Goal: Information Seeking & Learning: Learn about a topic

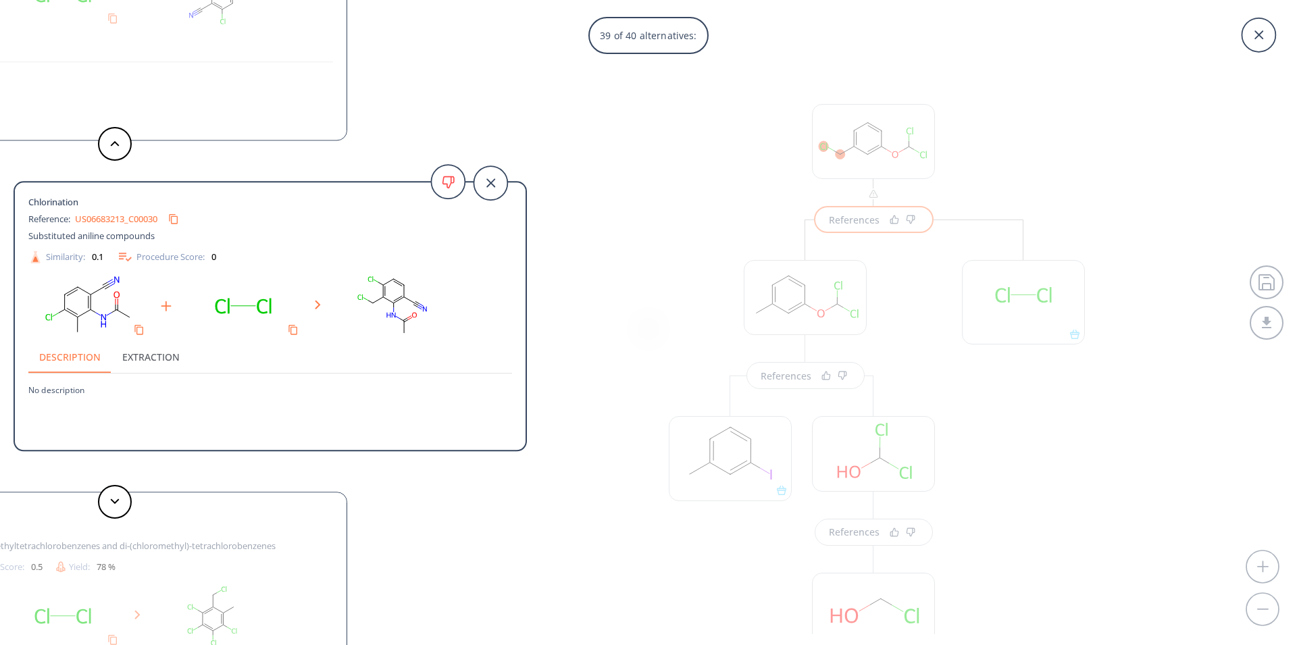
click at [707, 163] on div "39 of 40 alternatives: Journal of the Indian Chemical Society, , vol. 23, p. 47…" at bounding box center [648, 322] width 1297 height 645
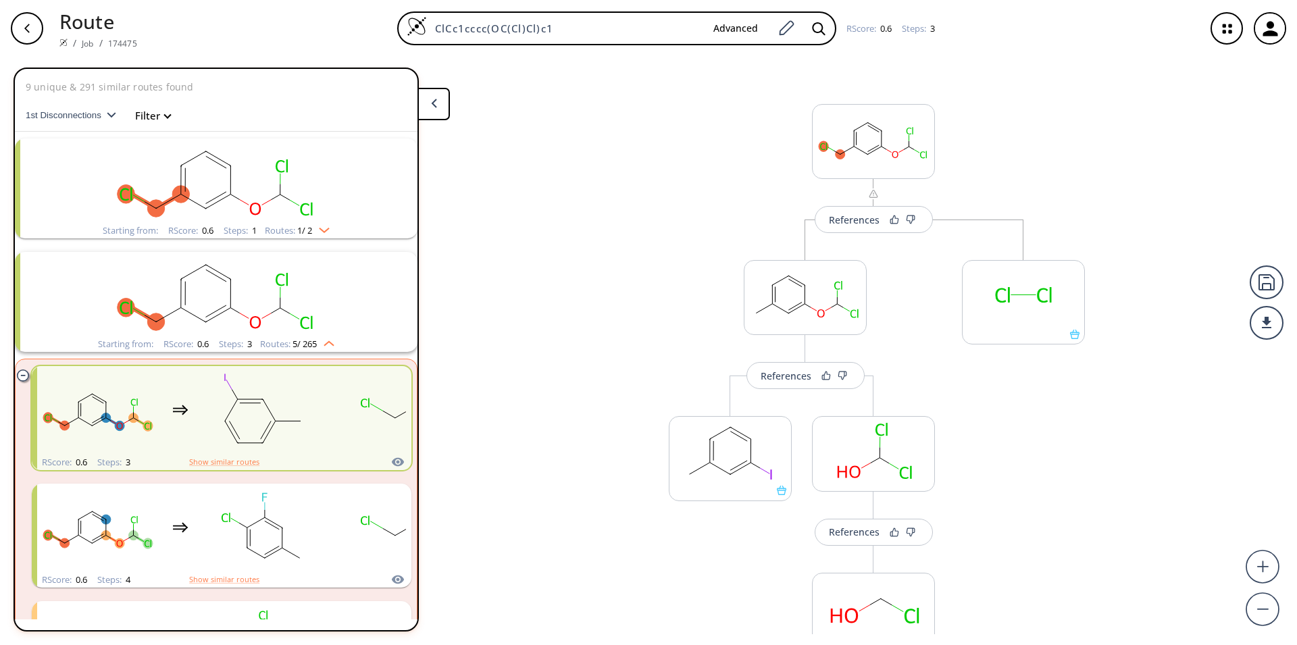
click at [1222, 30] on icon "button" at bounding box center [1227, 29] width 36 height 36
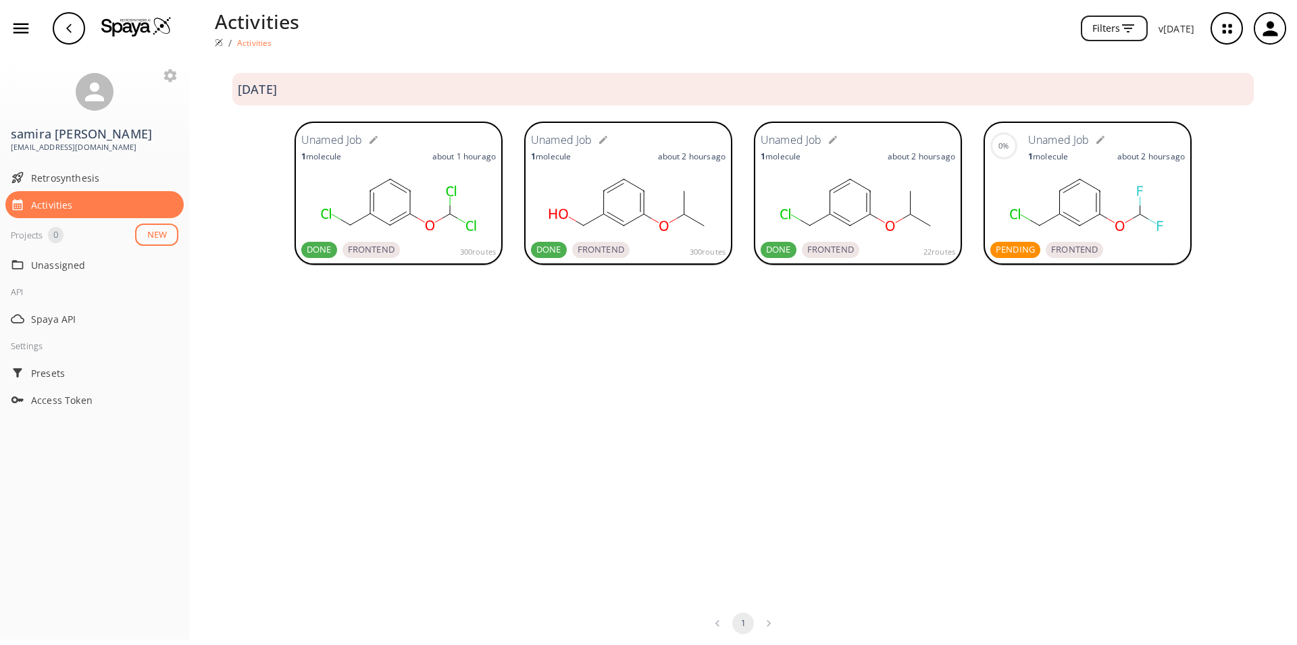
click at [1116, 201] on rect at bounding box center [1087, 203] width 194 height 68
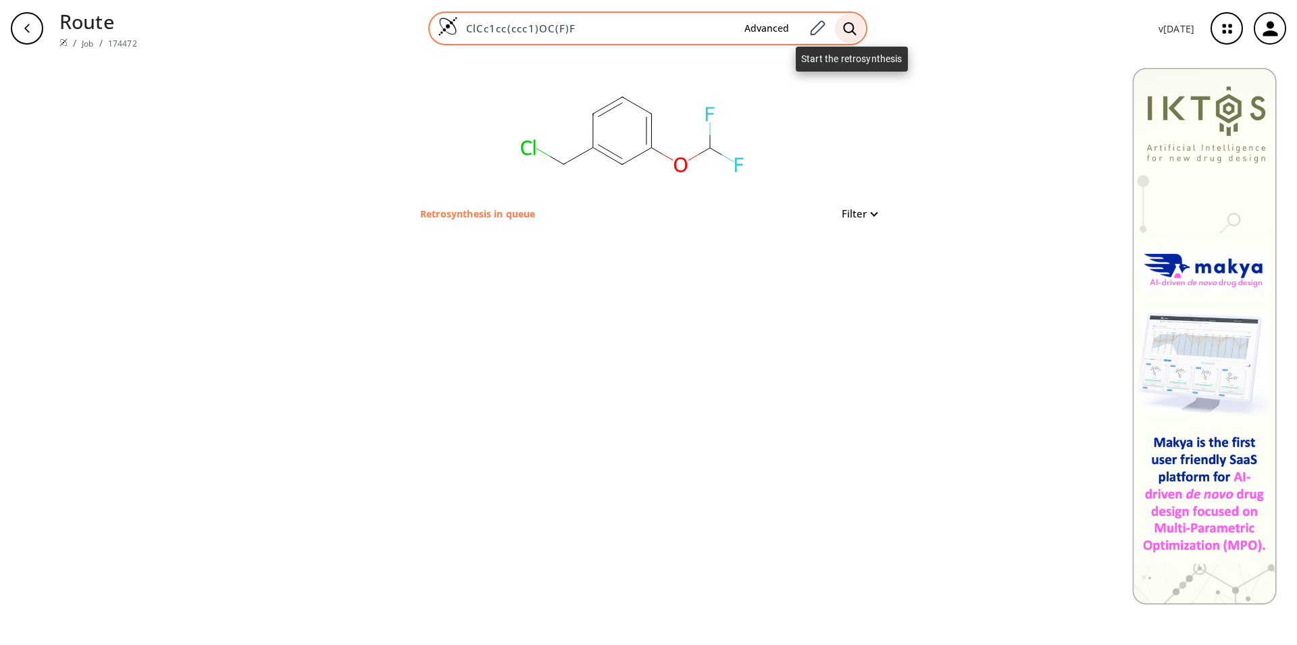
click at [848, 25] on icon at bounding box center [850, 29] width 14 height 14
click at [825, 28] on icon at bounding box center [817, 29] width 18 height 18
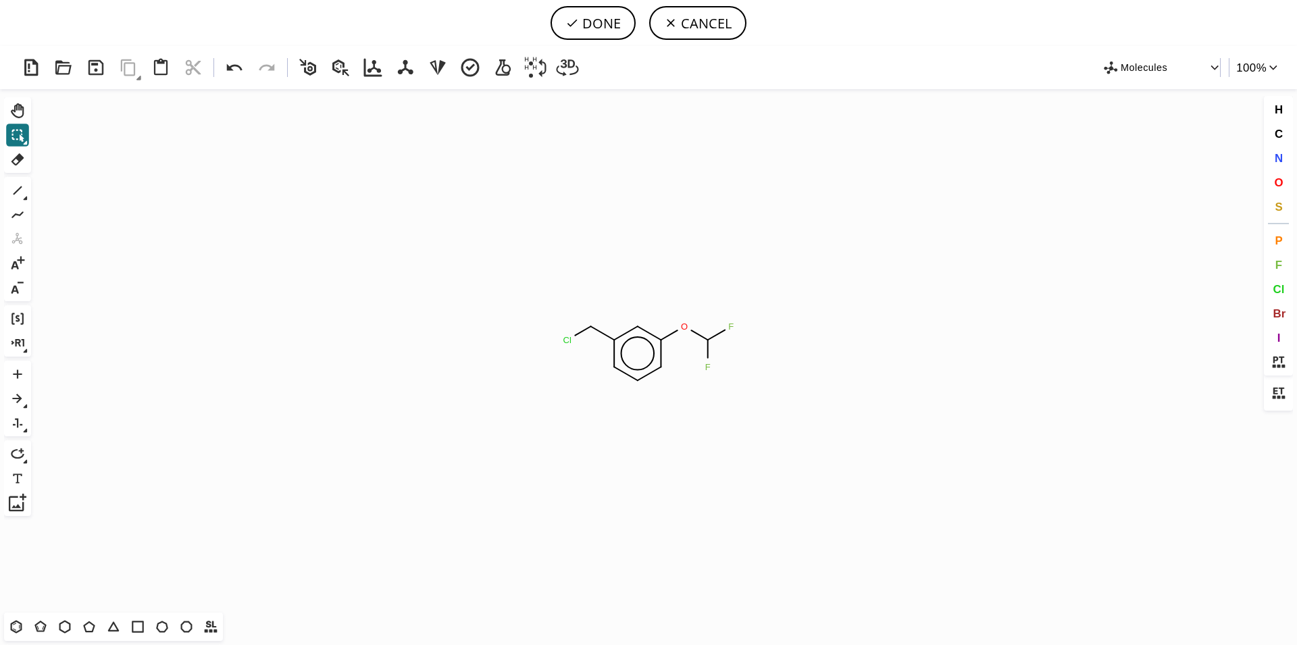
drag, startPoint x: 1280, startPoint y: 176, endPoint x: 1135, endPoint y: 225, distance: 153.3
click at [1280, 181] on span "O" at bounding box center [1278, 182] width 9 height 13
click at [563, 341] on tspan "O" at bounding box center [562, 341] width 7 height 10
click at [589, 16] on button "DONE" at bounding box center [592, 23] width 85 height 34
type input "OCc1cccc(OC(F)F)c1"
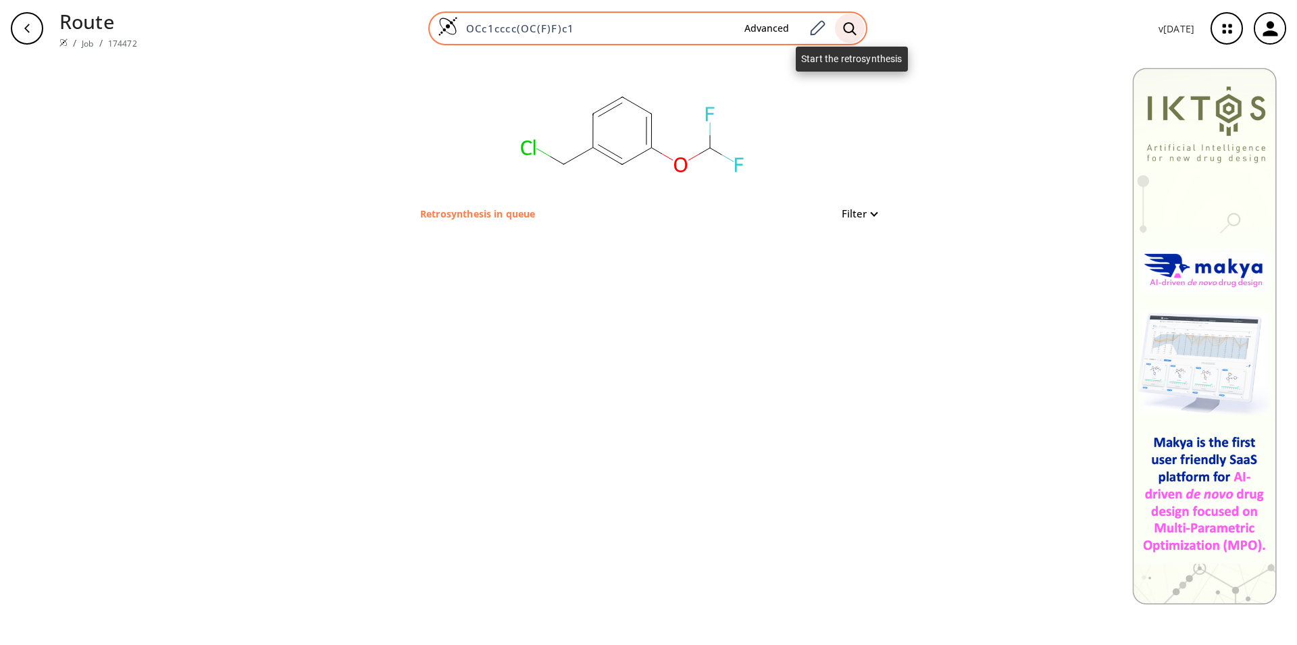
click at [850, 27] on icon at bounding box center [850, 29] width 14 height 14
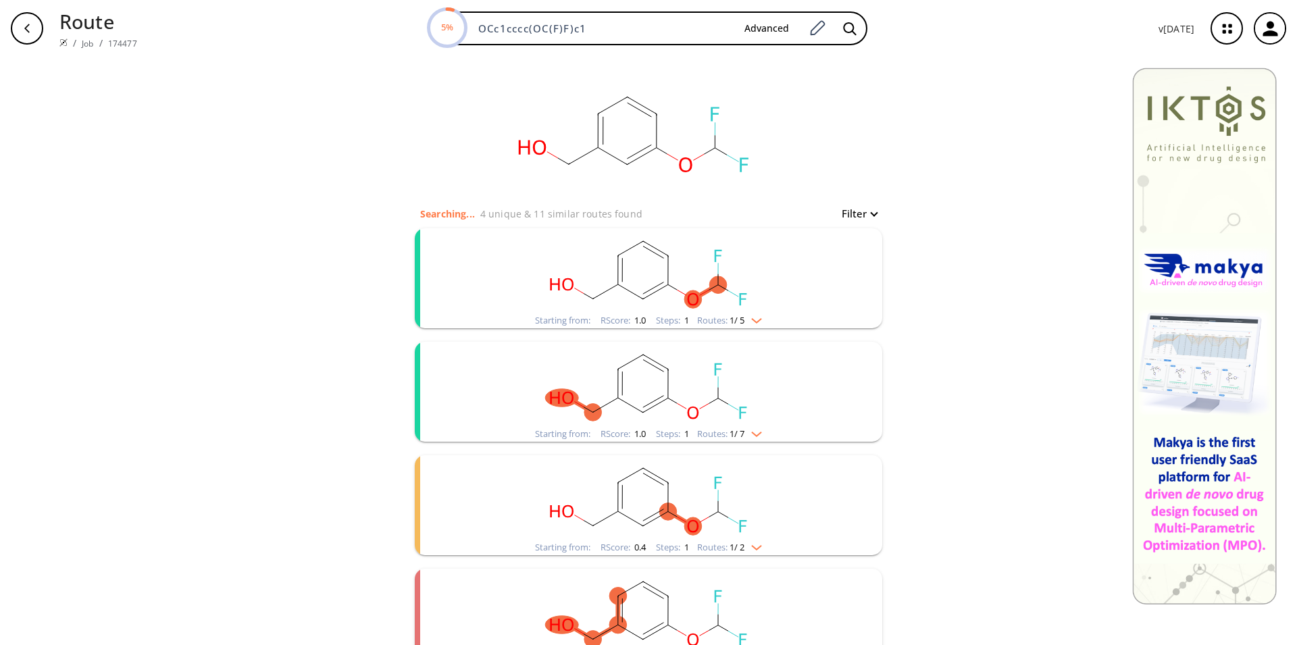
click at [665, 292] on ellipse "clusters" at bounding box center [668, 285] width 18 height 18
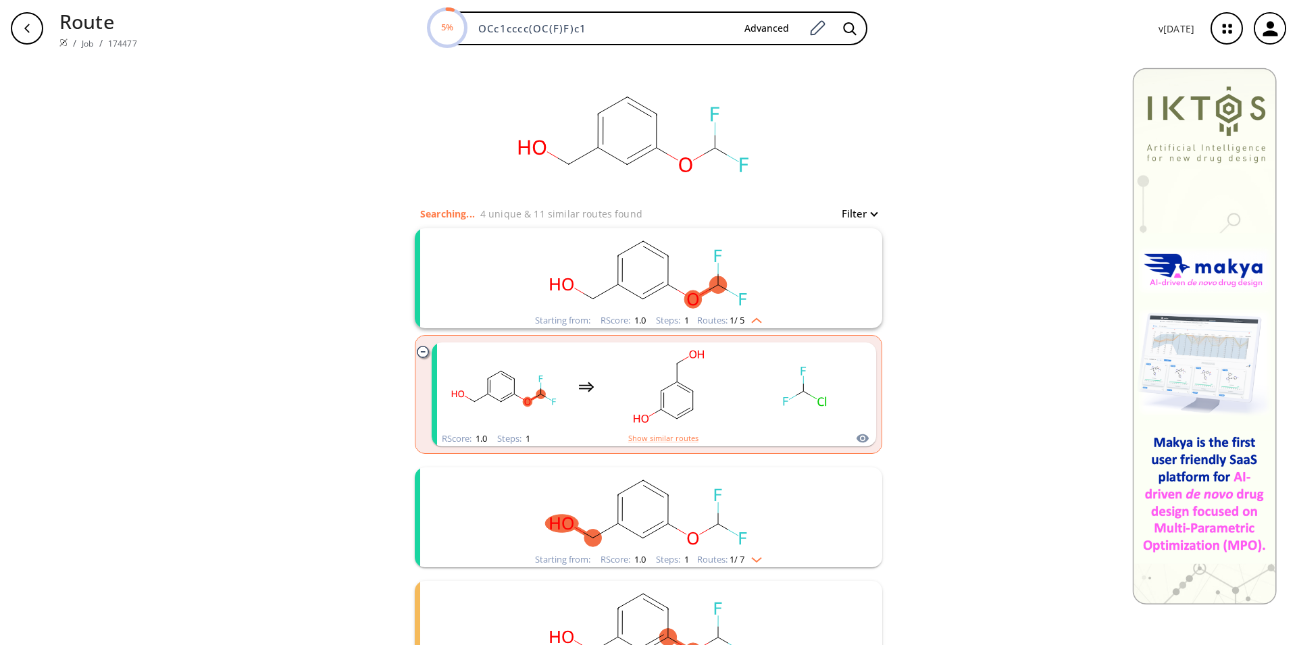
click at [666, 527] on ellipse "clusters" at bounding box center [668, 524] width 18 height 18
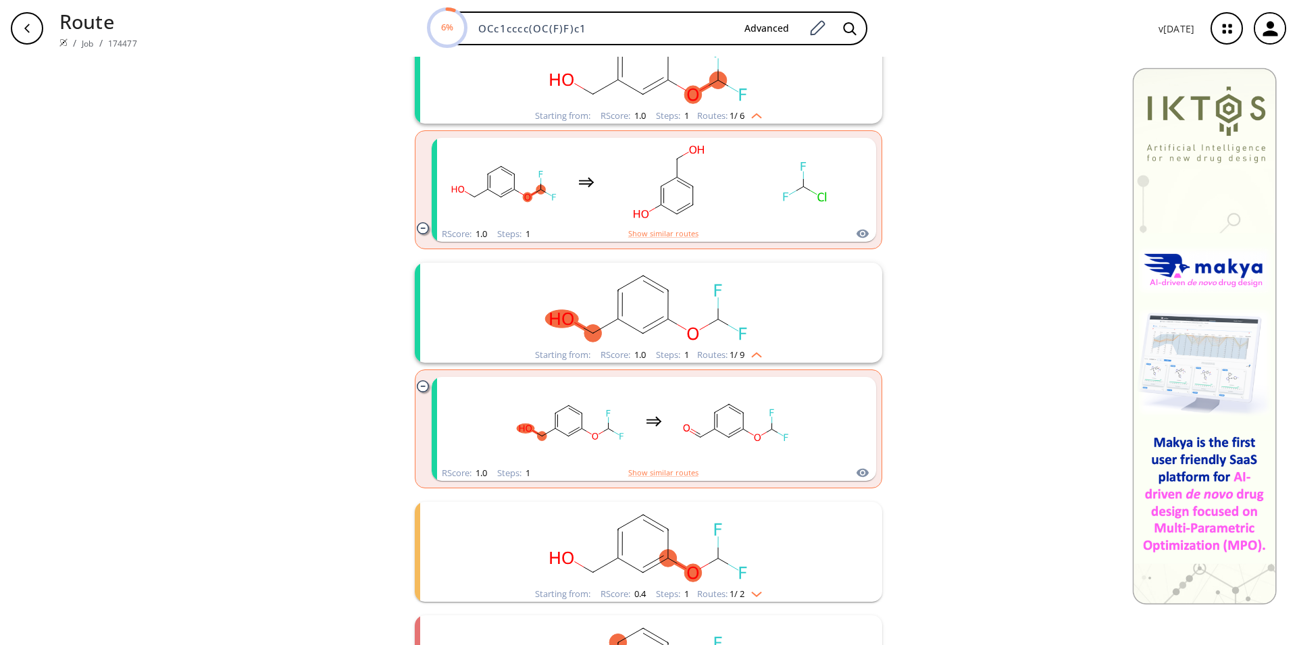
scroll to position [207, 0]
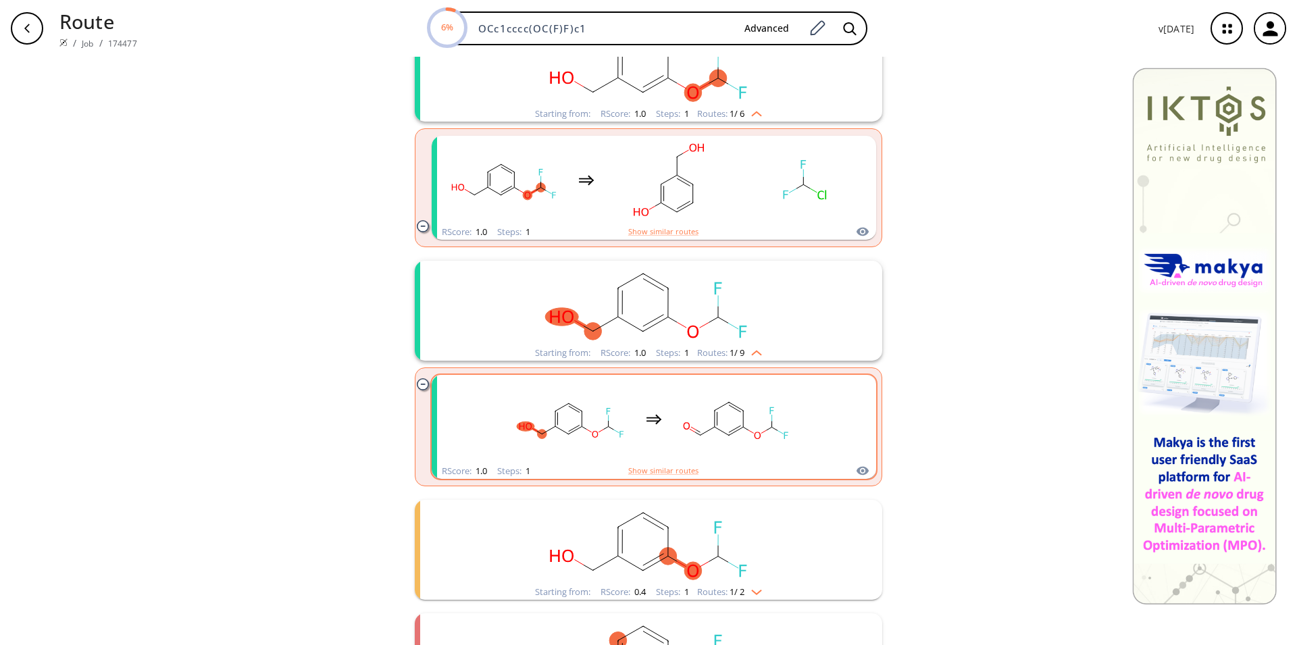
click at [694, 442] on rect "clusters" at bounding box center [736, 419] width 122 height 84
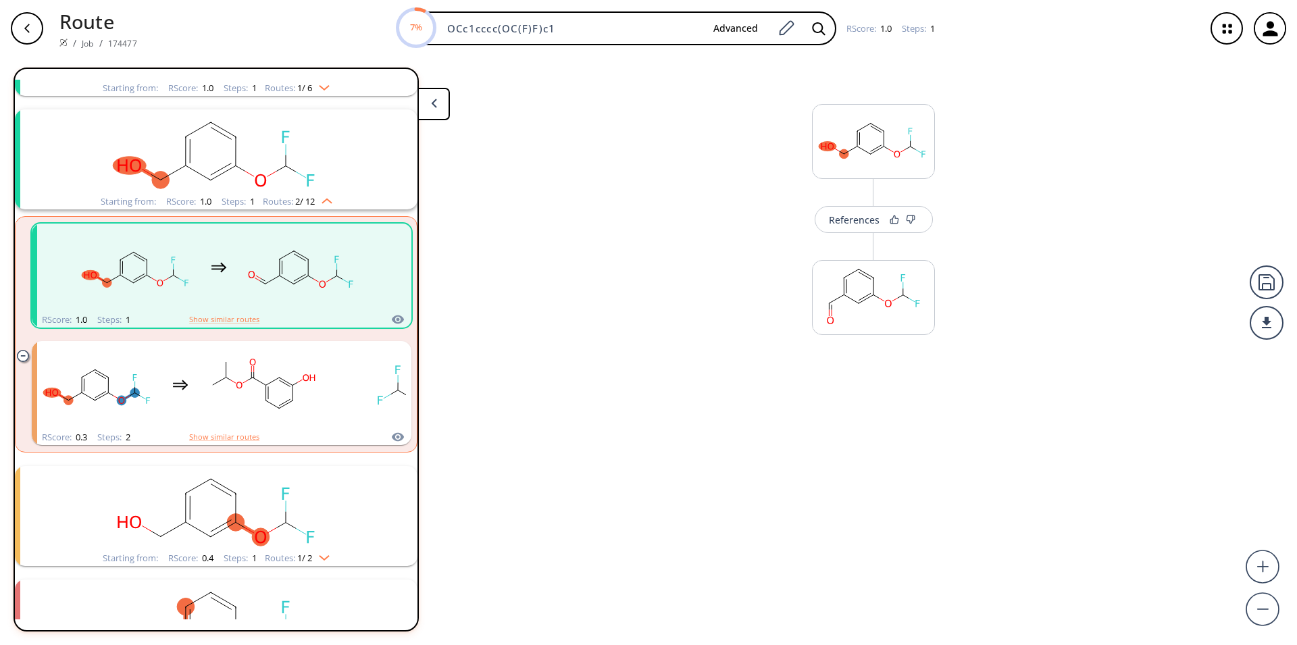
scroll to position [144, 0]
click at [876, 360] on button "More routes from here" at bounding box center [873, 359] width 123 height 29
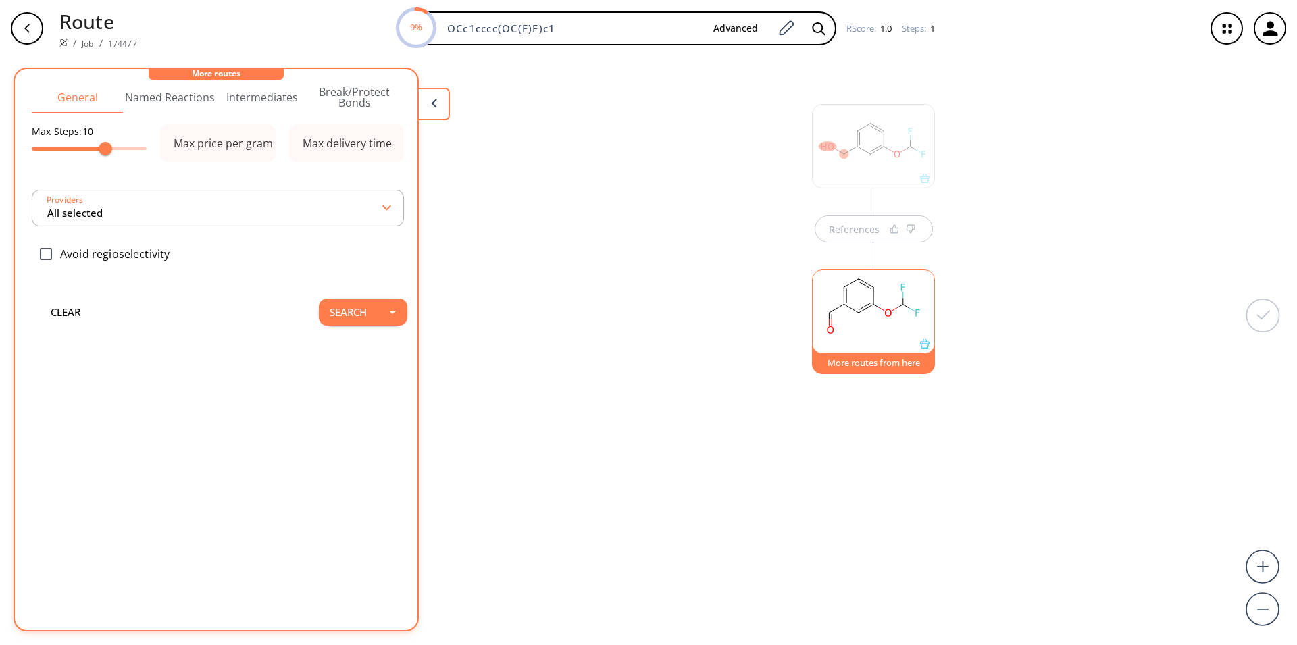
scroll to position [0, 0]
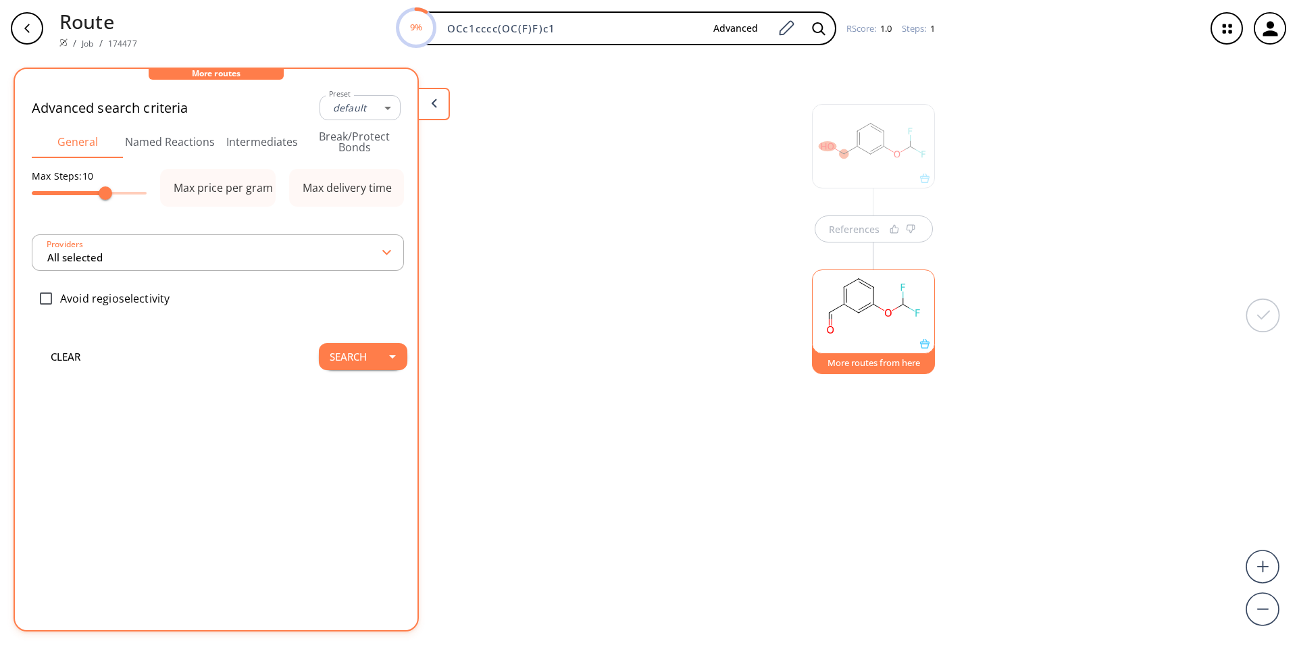
type input "-1"
type input "All selected"
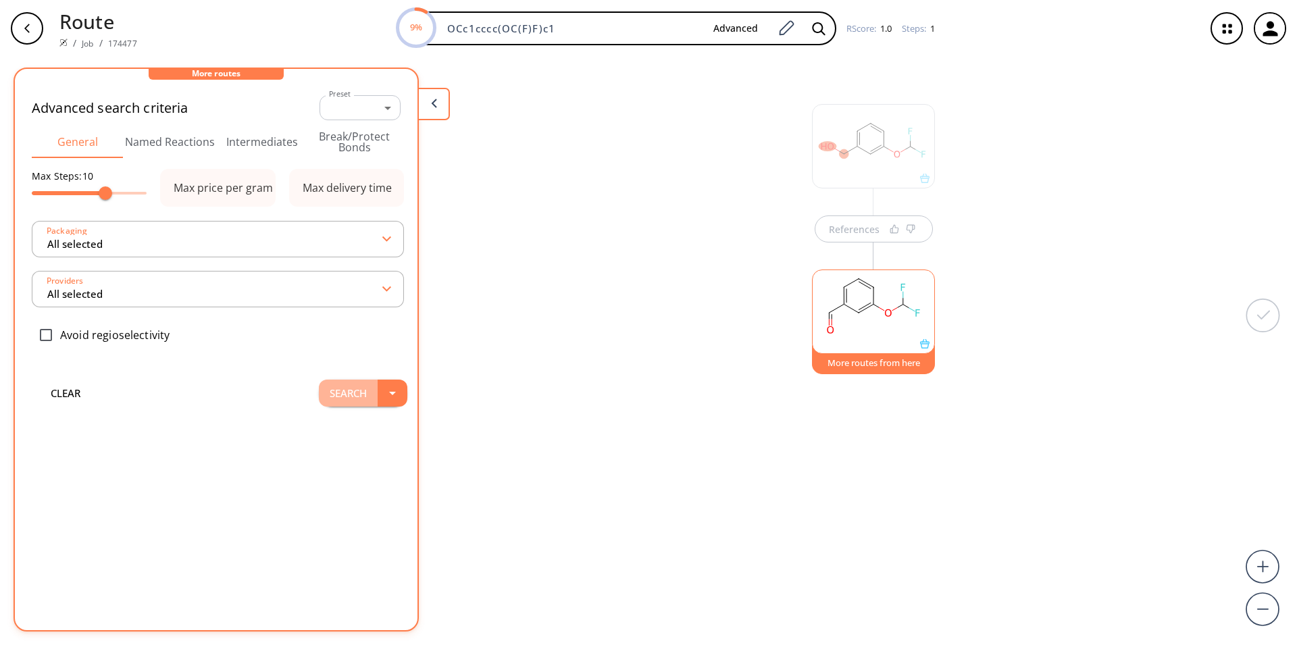
click at [353, 396] on button "Search" at bounding box center [348, 393] width 59 height 27
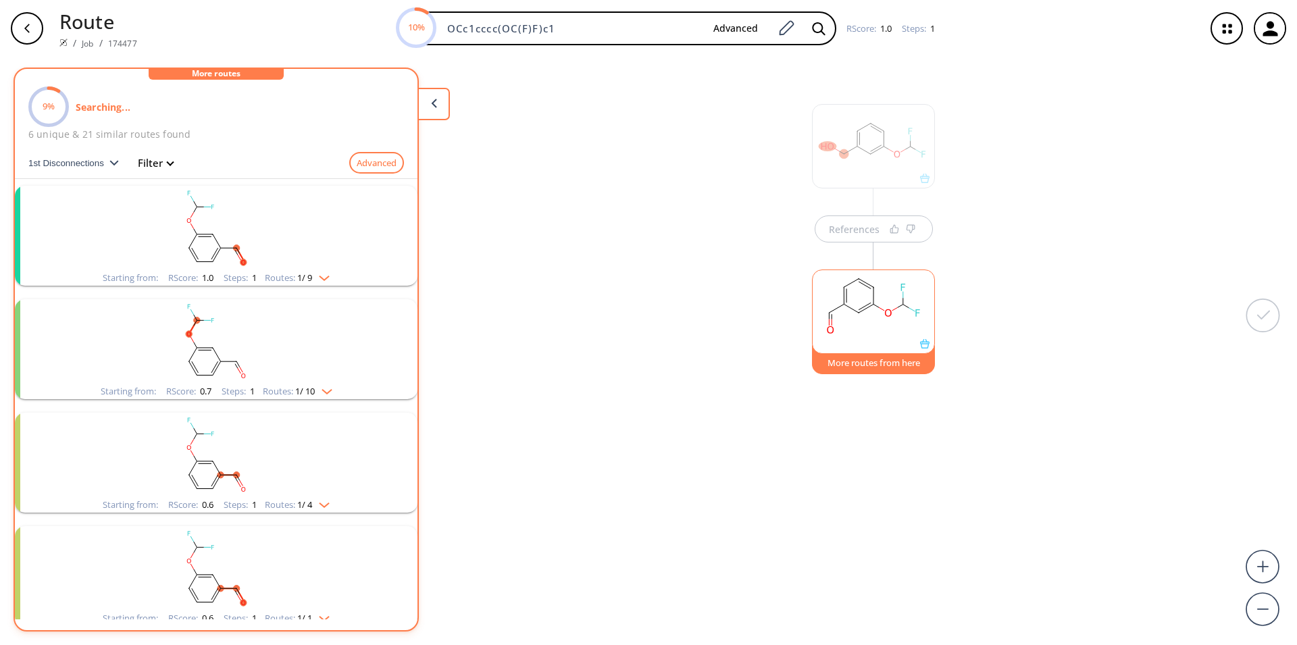
click at [238, 255] on icon "clusters" at bounding box center [240, 255] width 9 height 15
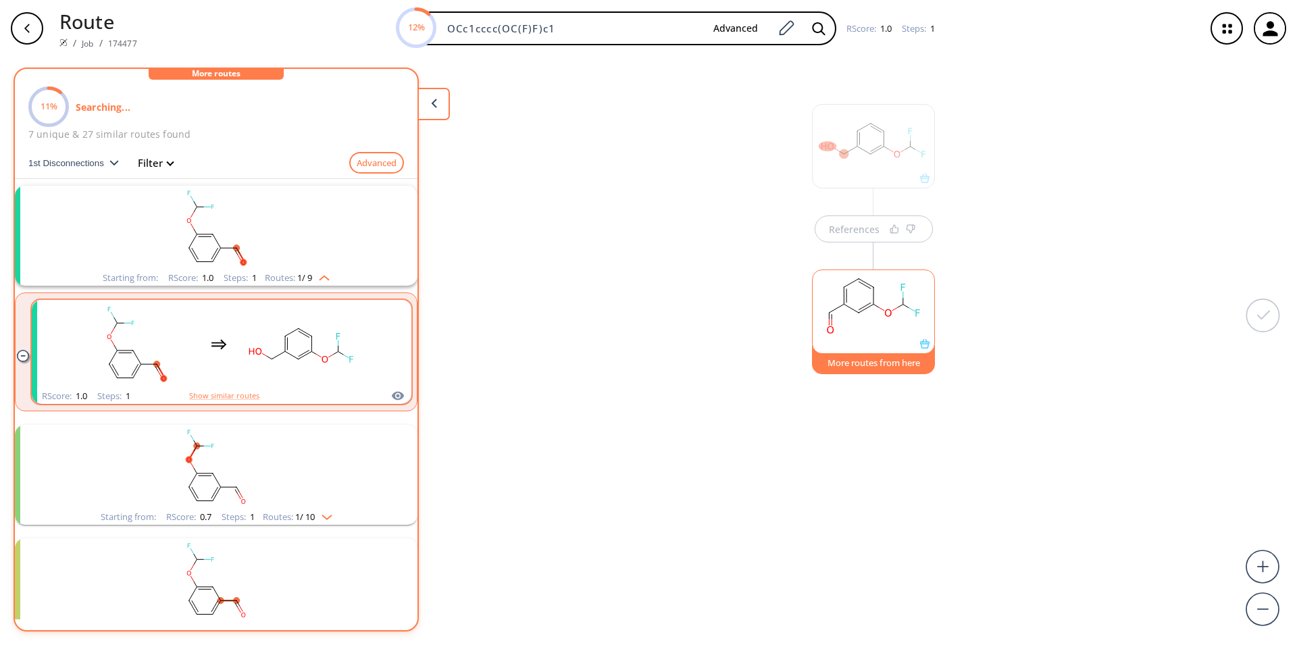
click at [282, 371] on rect "clusters" at bounding box center [301, 344] width 122 height 84
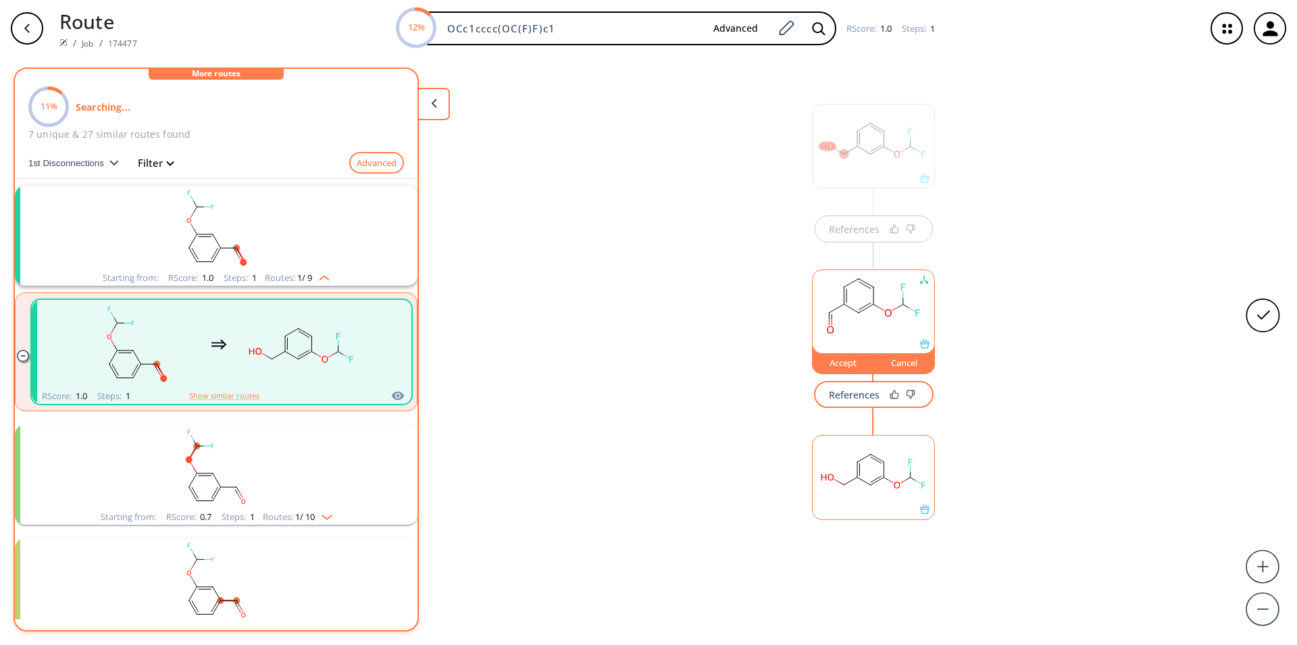
click at [306, 500] on rect "clusters" at bounding box center [216, 467] width 351 height 84
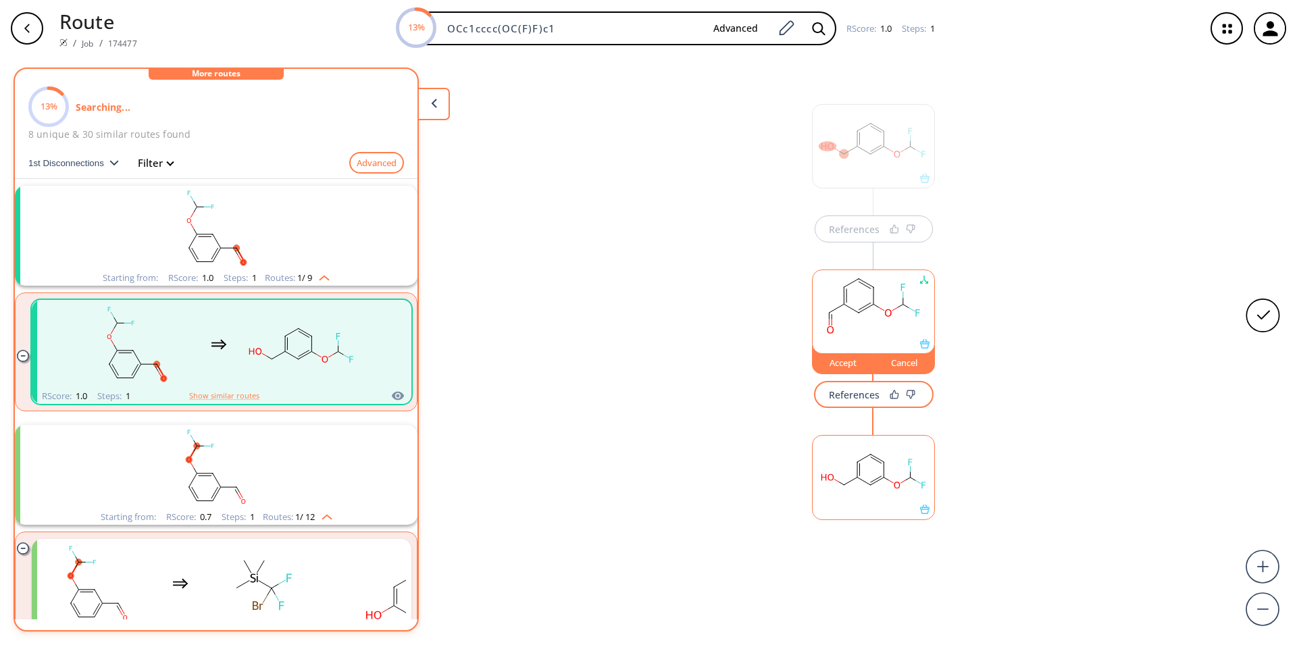
click at [856, 396] on div "References" at bounding box center [854, 394] width 51 height 9
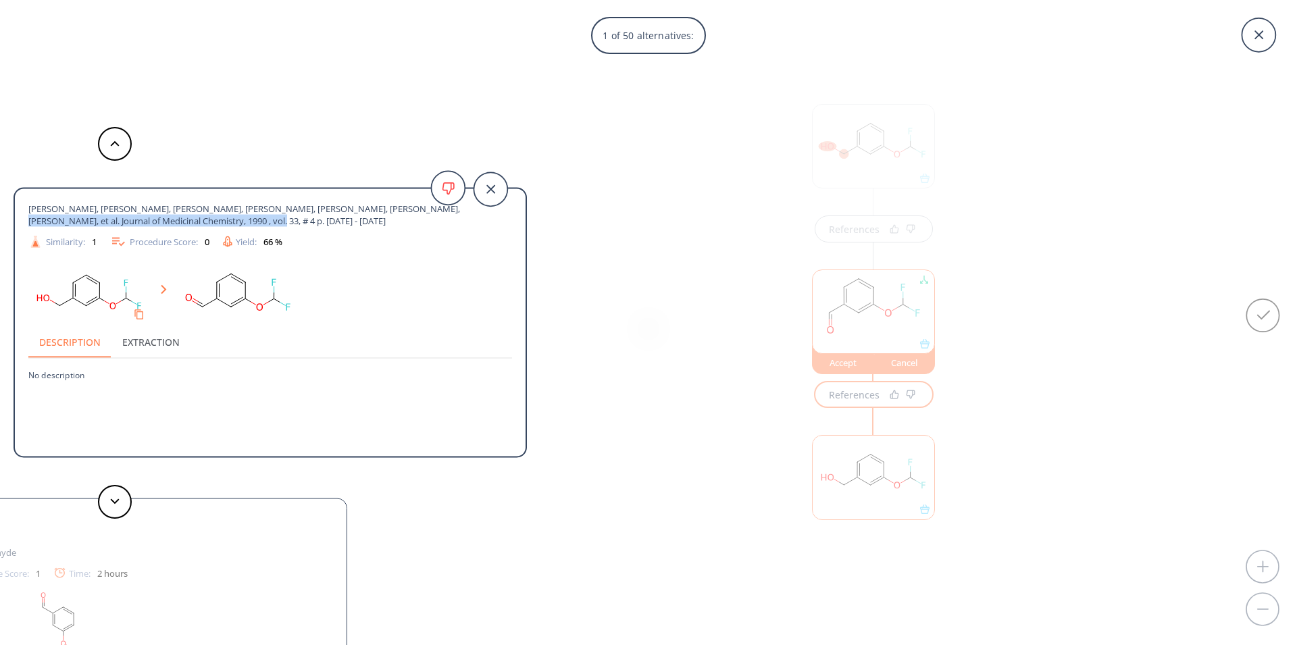
drag, startPoint x: 365, startPoint y: 208, endPoint x: 399, endPoint y: 221, distance: 36.8
click at [399, 221] on span "Medwid, Jeffrey B., Paul, Rolf, Baker, Jannie S., Brockman, John A., Du, Mila T…" at bounding box center [245, 215] width 435 height 24
copy span "Journal of Medicinal Chemistry, 1990 , vol. 33, # 4 p. 1230 - 1241"
click at [116, 502] on polygon at bounding box center [115, 500] width 9 height 5
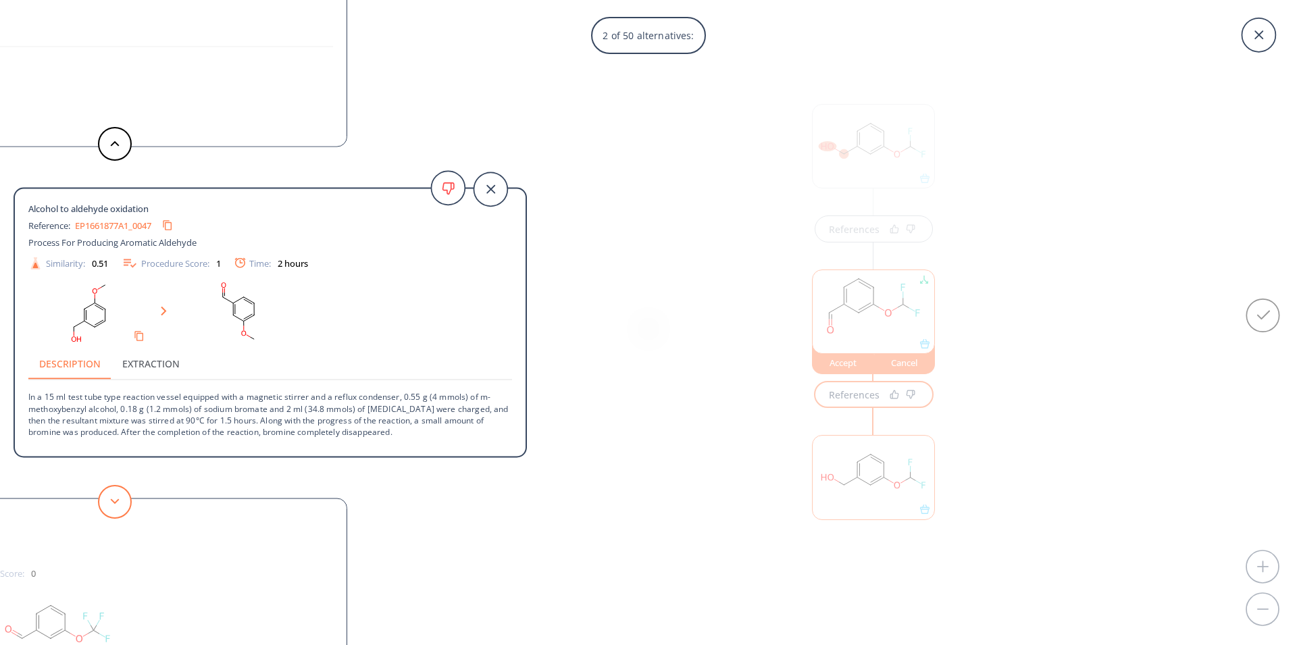
click at [117, 500] on icon at bounding box center [114, 501] width 9 height 6
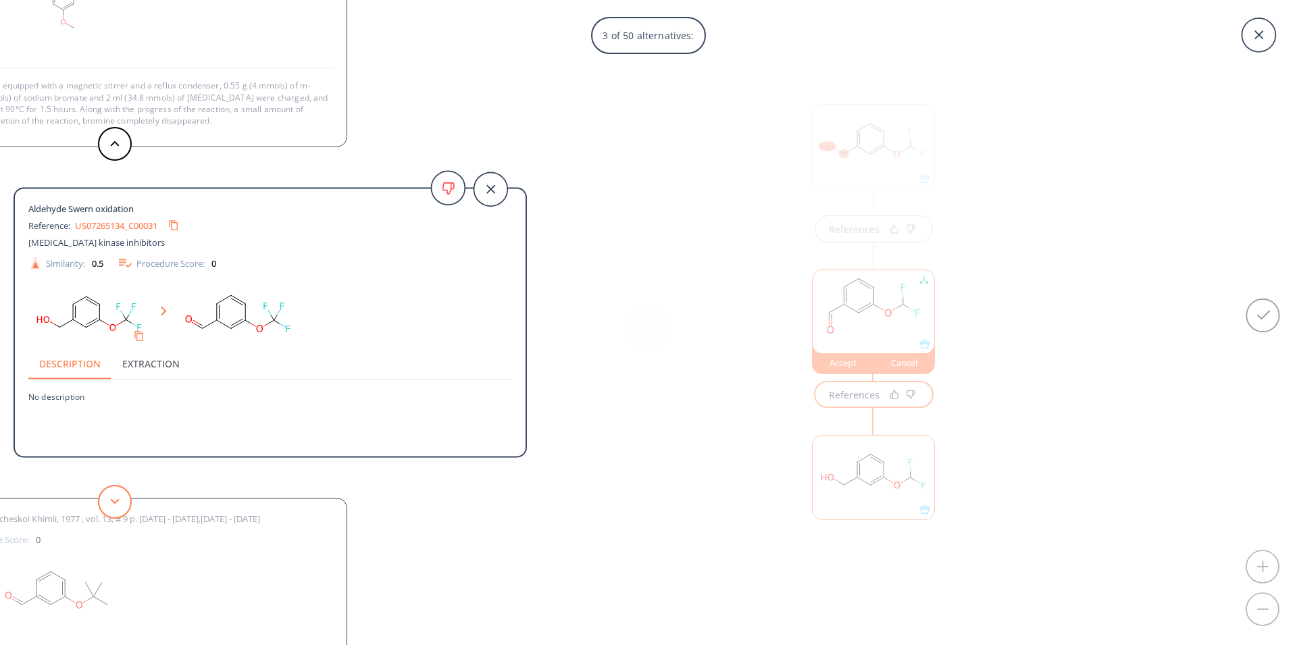
click at [117, 500] on icon at bounding box center [114, 501] width 9 height 6
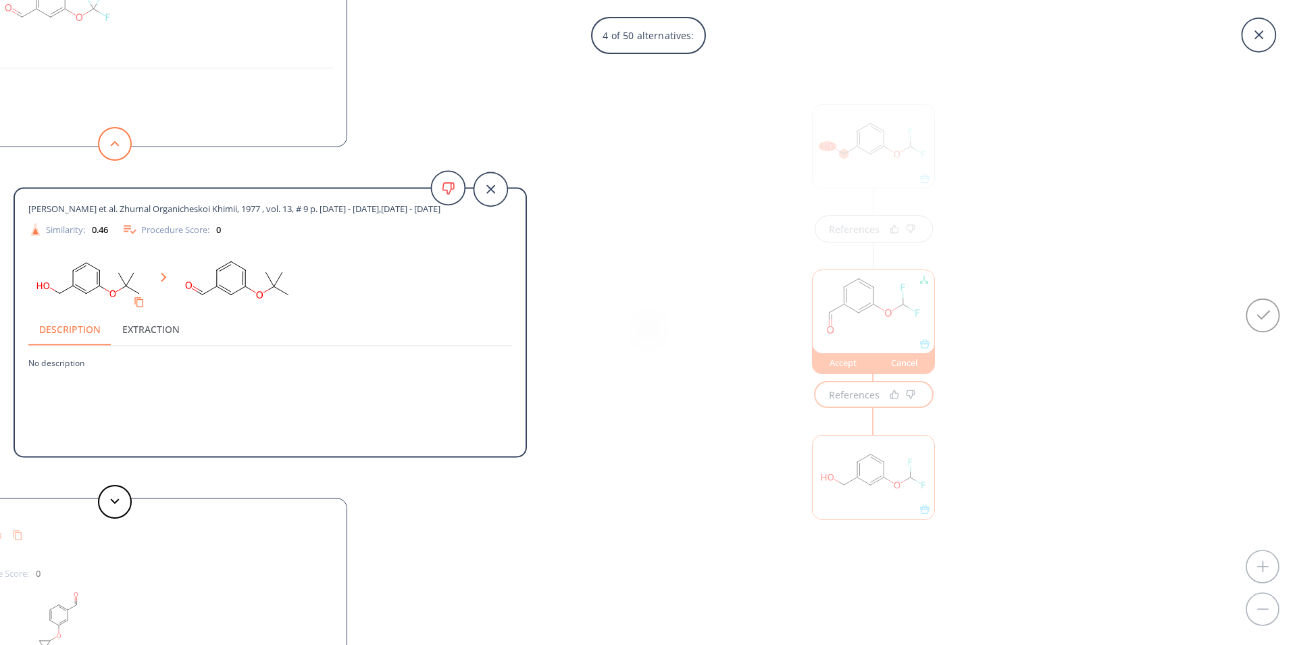
click at [108, 142] on button at bounding box center [115, 144] width 34 height 34
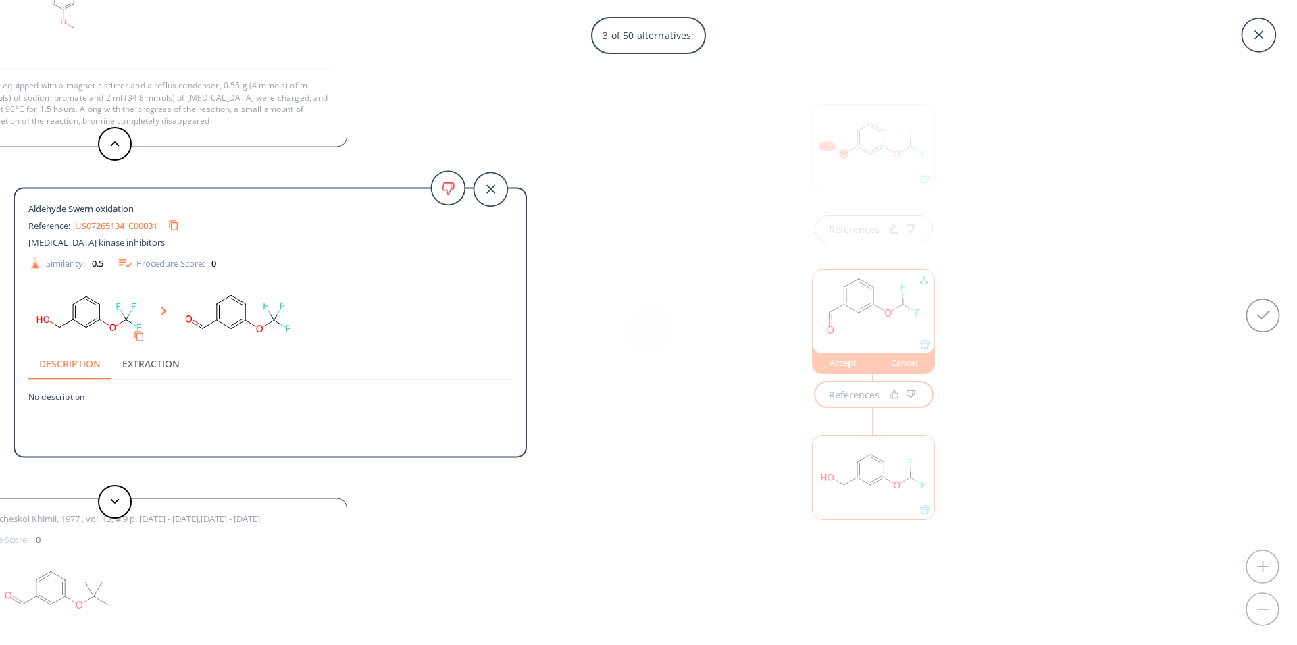
click at [117, 227] on link "US07265134_C00031" at bounding box center [116, 225] width 82 height 9
click at [103, 502] on button at bounding box center [115, 502] width 34 height 34
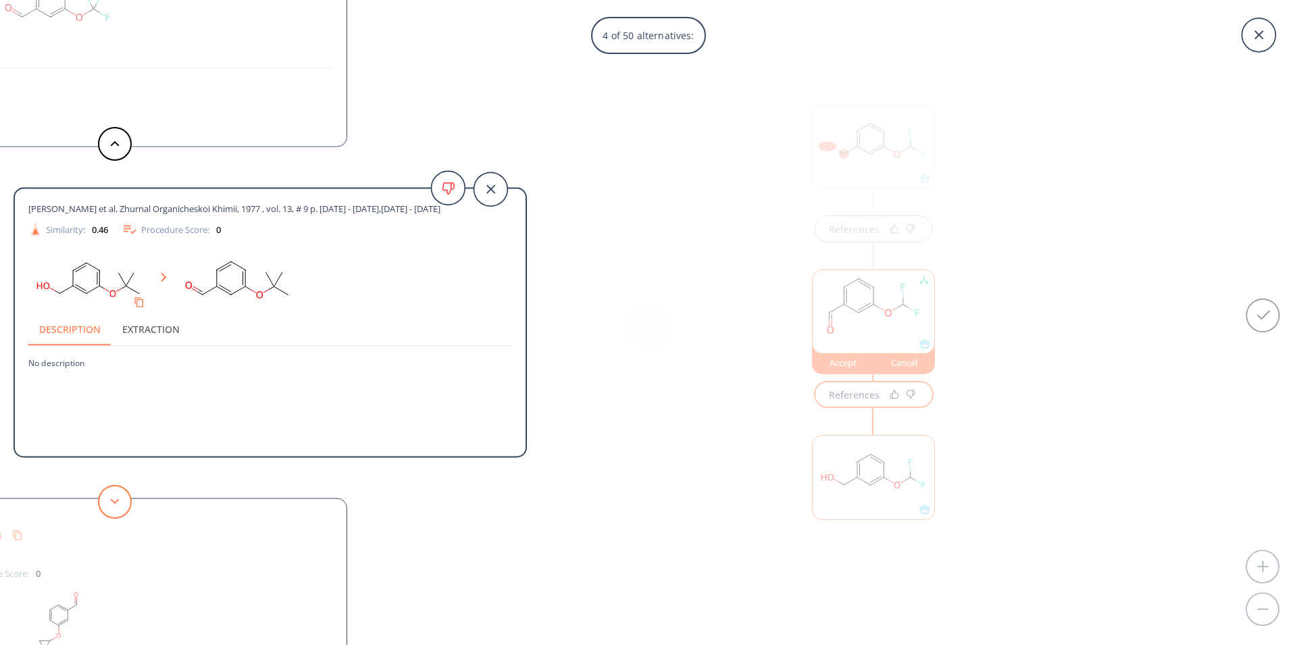
click at [113, 506] on button at bounding box center [115, 502] width 34 height 34
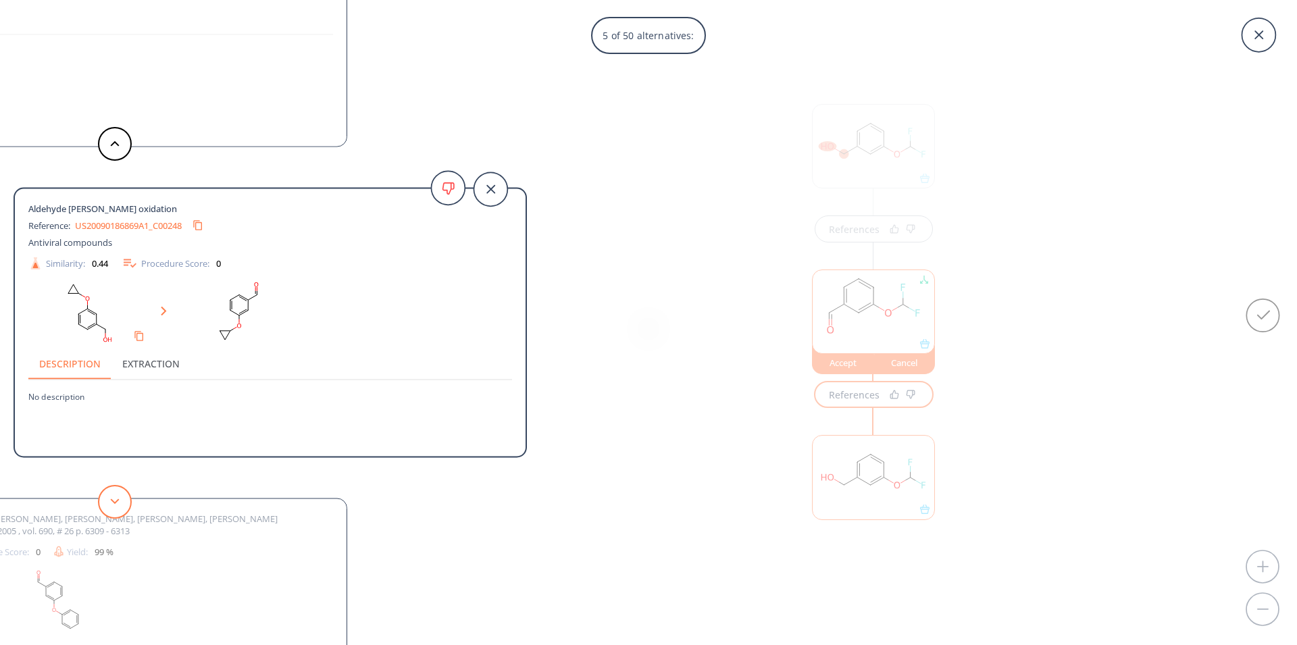
click at [113, 506] on button at bounding box center [115, 502] width 34 height 34
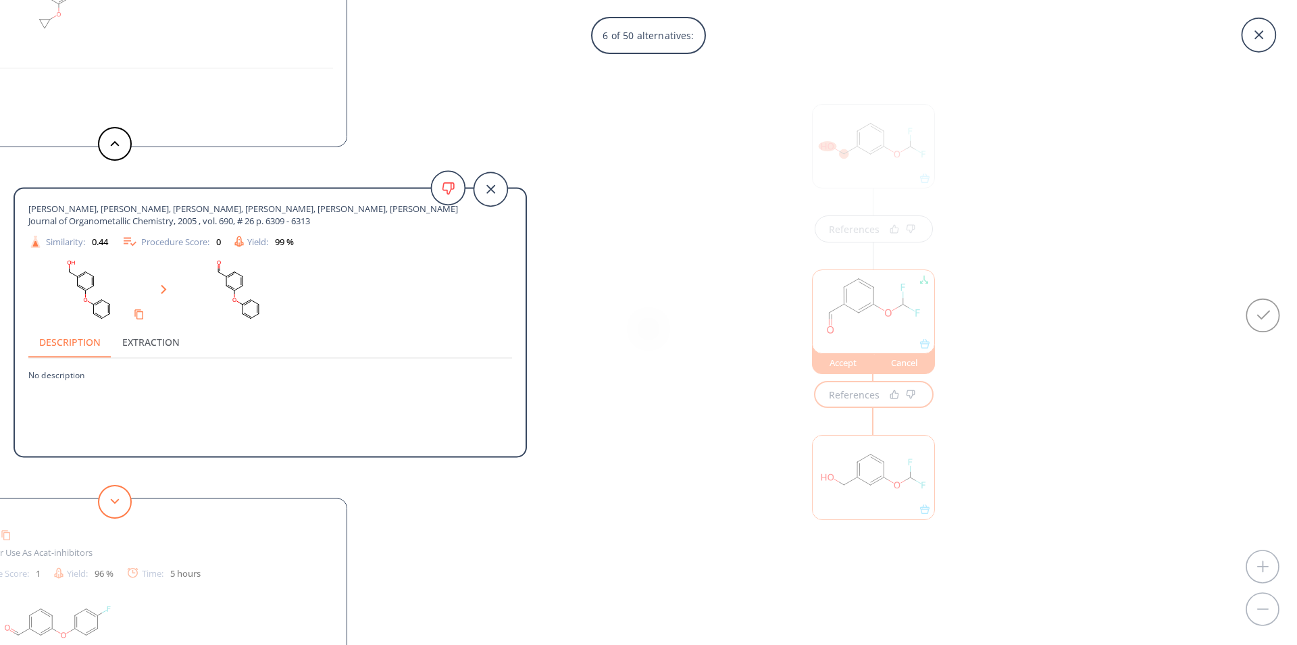
click at [113, 506] on button at bounding box center [115, 502] width 34 height 34
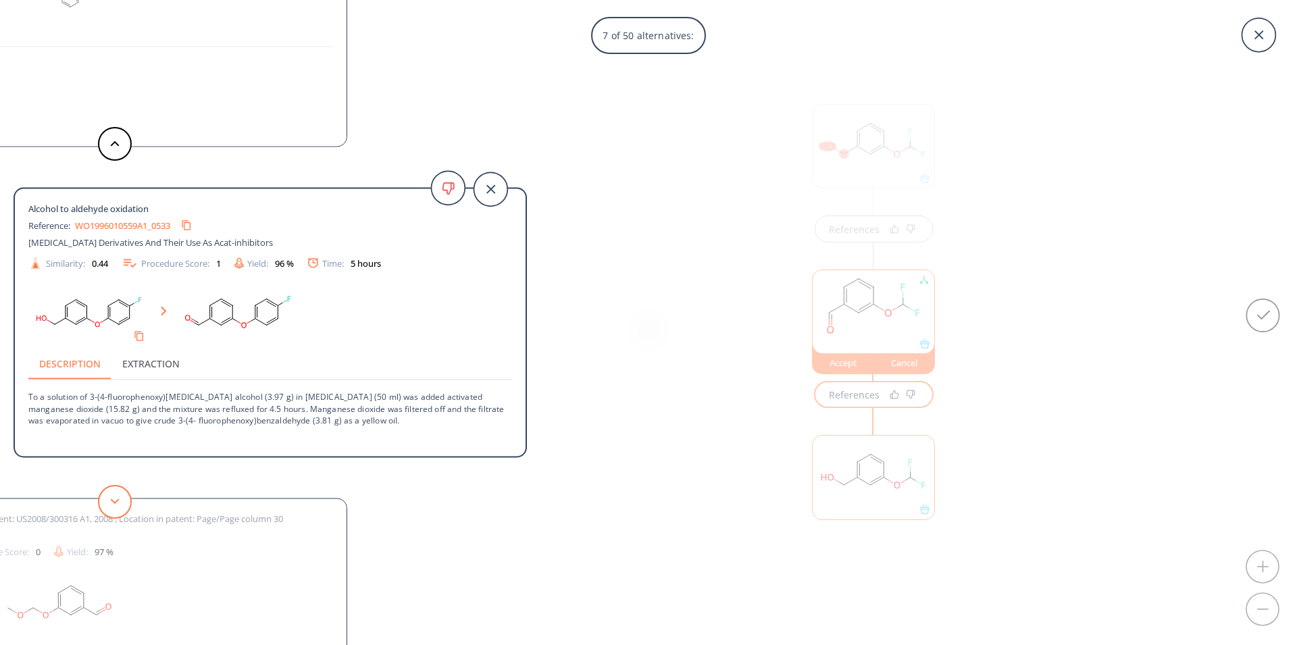
click at [113, 506] on button at bounding box center [115, 502] width 34 height 34
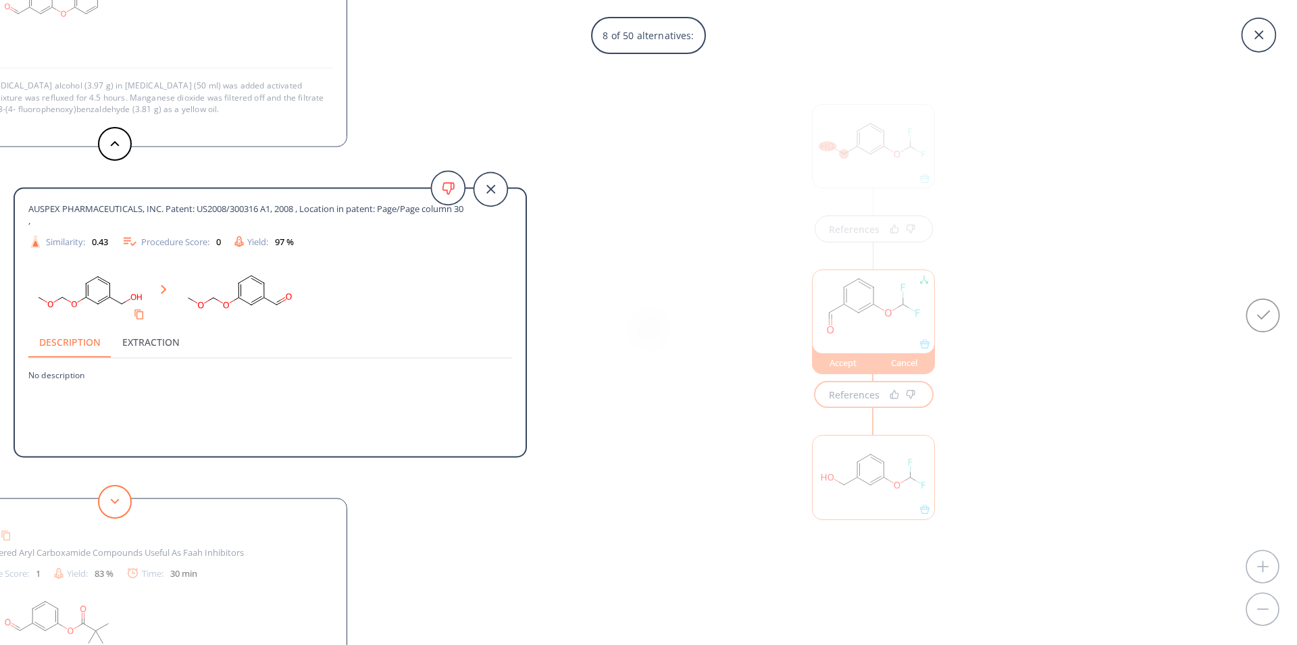
click at [113, 506] on button at bounding box center [115, 502] width 34 height 34
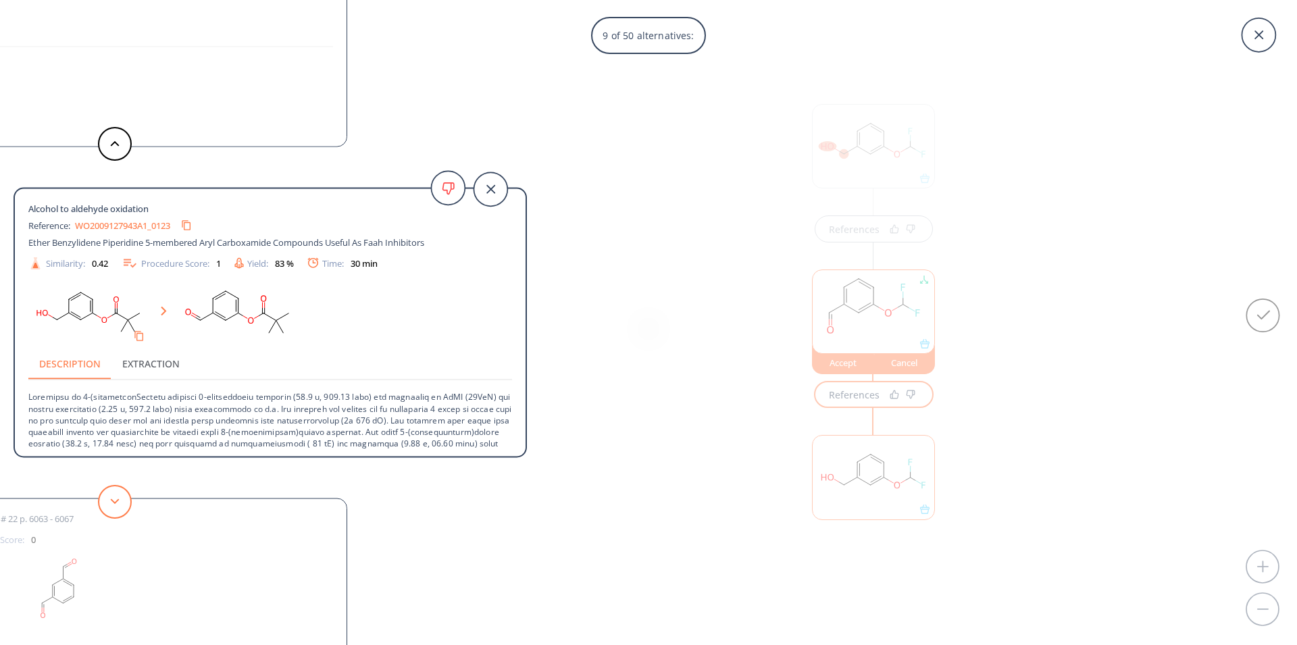
click at [113, 506] on button at bounding box center [115, 502] width 34 height 34
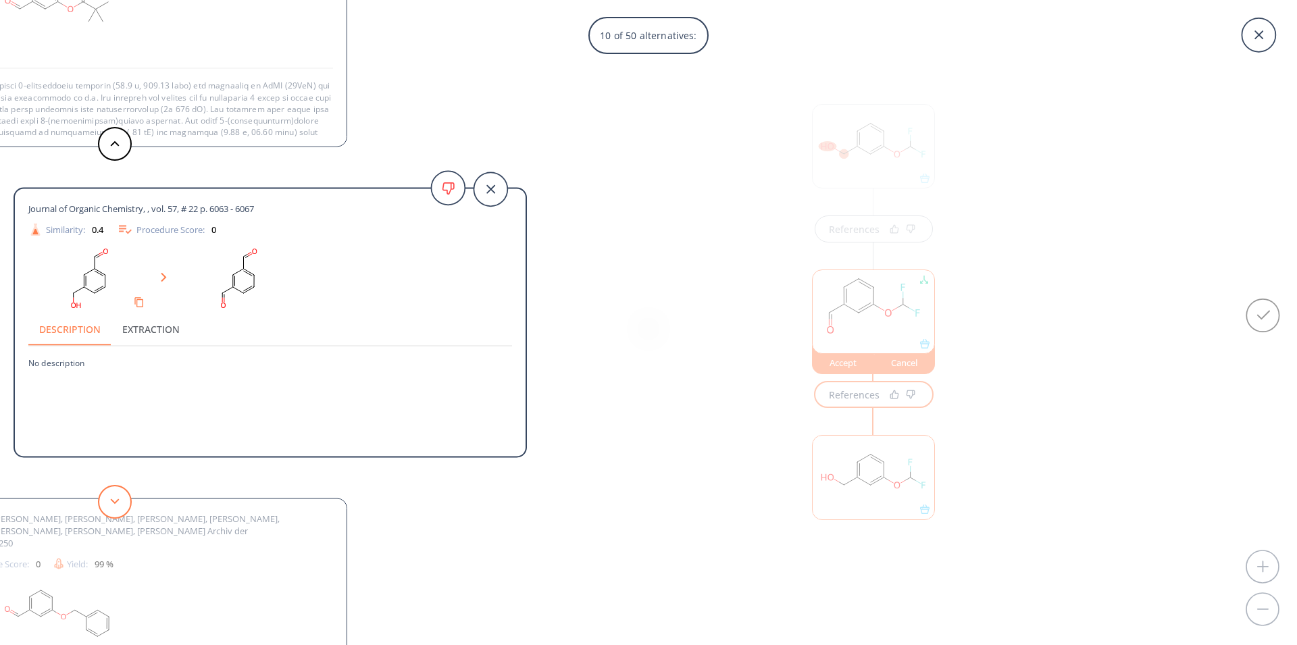
click at [113, 506] on button at bounding box center [115, 502] width 34 height 34
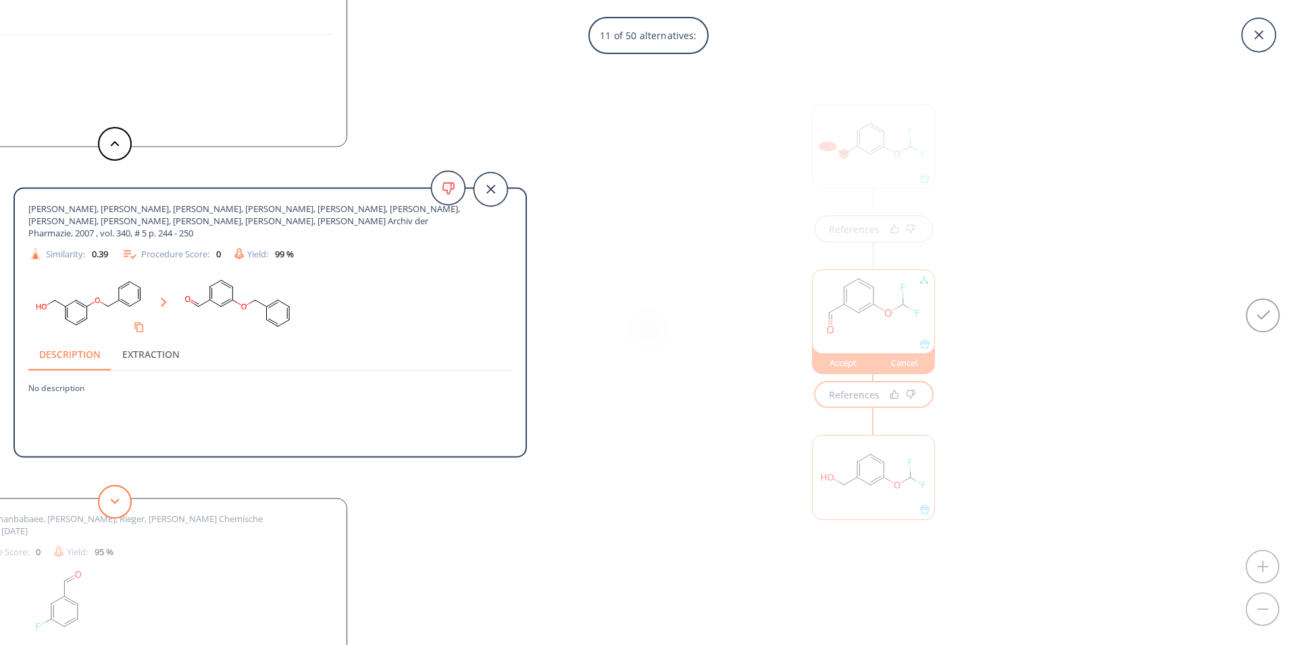
click at [113, 506] on button at bounding box center [115, 502] width 34 height 34
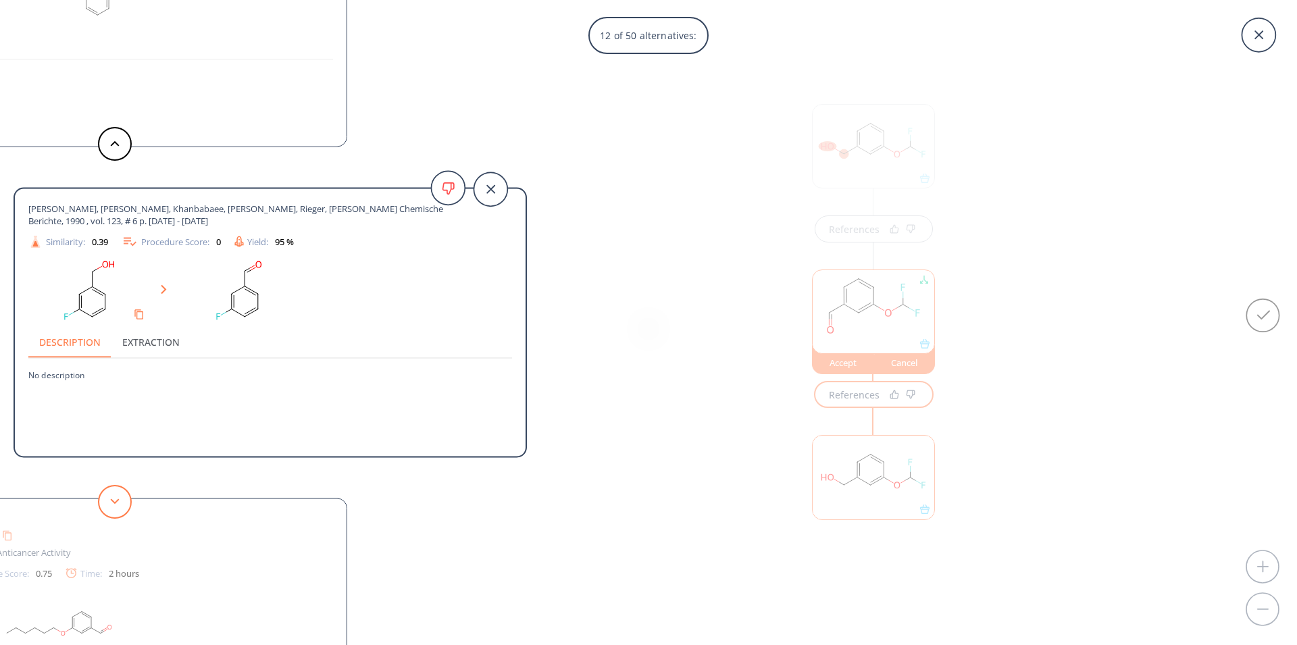
click at [113, 506] on button at bounding box center [115, 502] width 34 height 34
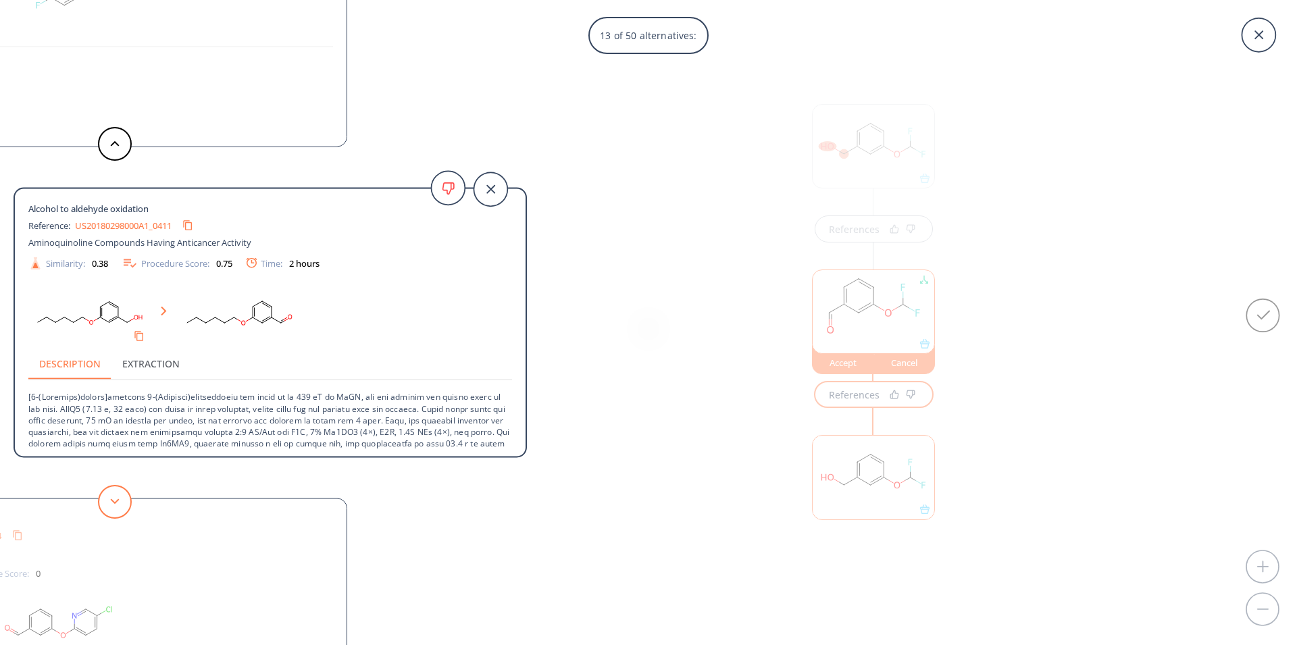
click at [113, 506] on button at bounding box center [115, 502] width 34 height 34
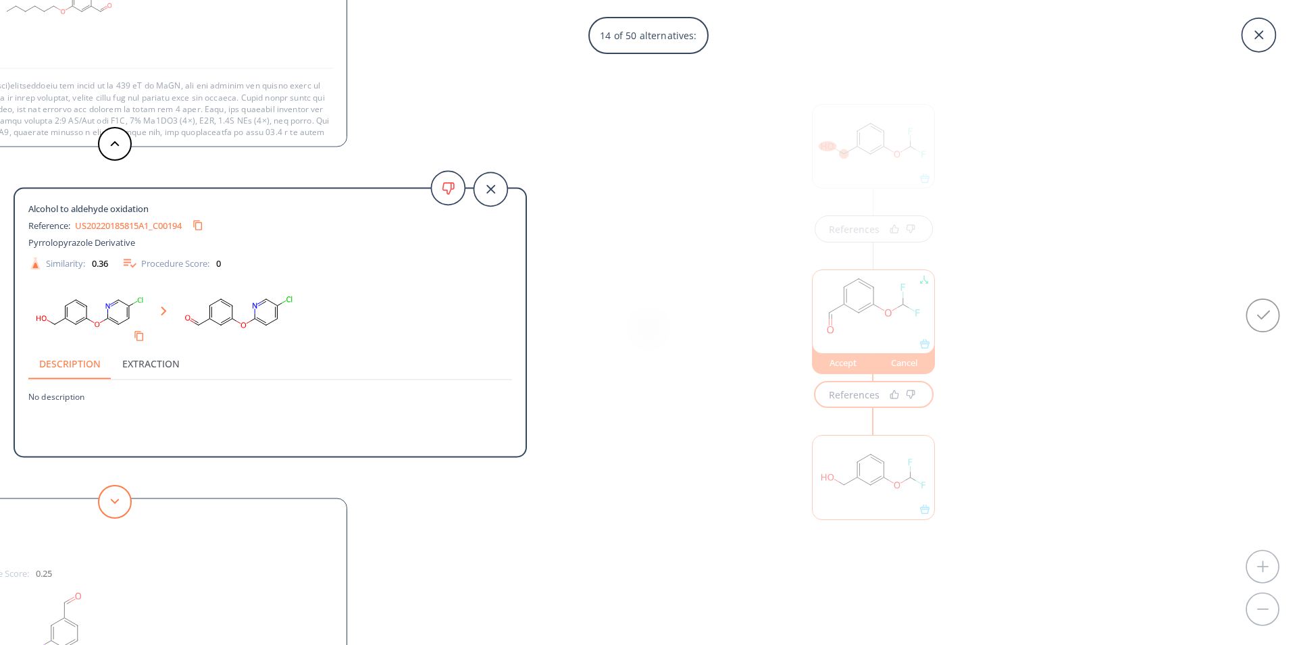
click at [113, 506] on button at bounding box center [115, 502] width 34 height 34
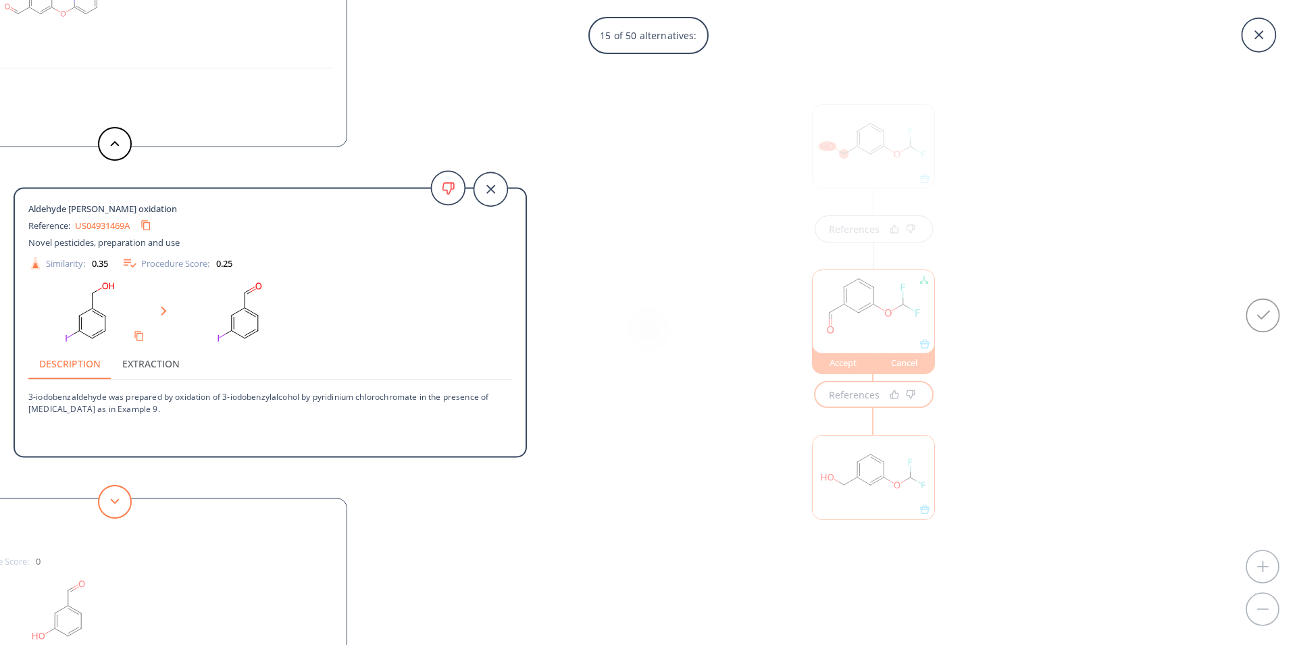
click at [113, 506] on button at bounding box center [115, 502] width 34 height 34
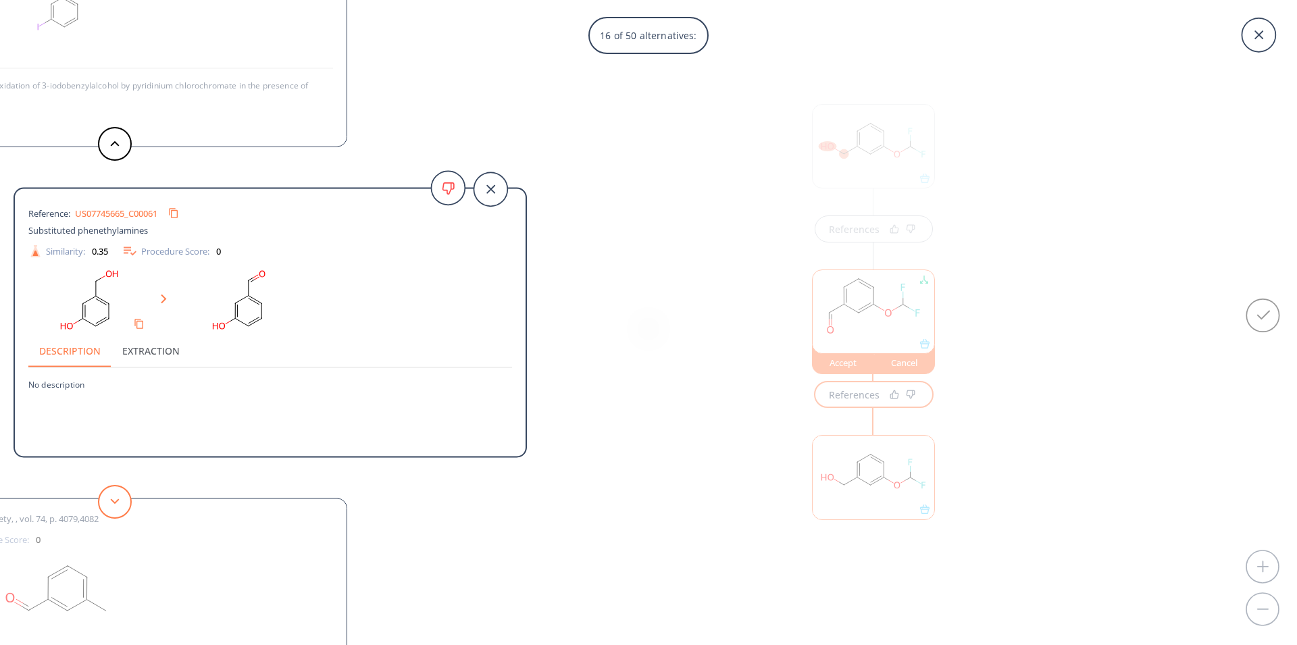
click at [124, 498] on button at bounding box center [115, 502] width 34 height 34
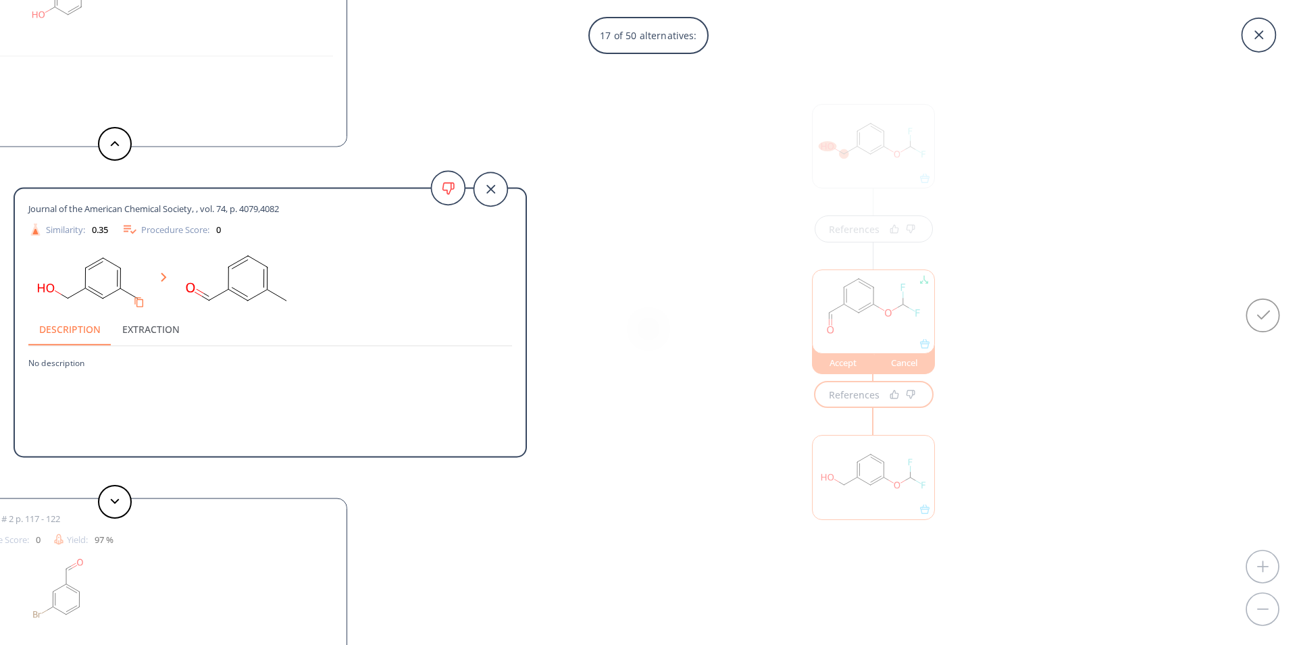
drag, startPoint x: 308, startPoint y: 208, endPoint x: 22, endPoint y: 212, distance: 286.4
click at [22, 212] on div "Journal of the American Chemical Society, , vol. 74, p. 4079,4082 Similarity: 0…" at bounding box center [270, 325] width 511 height 250
copy span "nal of the American Chemical Society, , vol. 74, p. 4079,4082"
click at [113, 504] on icon at bounding box center [114, 501] width 9 height 6
click at [120, 503] on button at bounding box center [115, 502] width 34 height 34
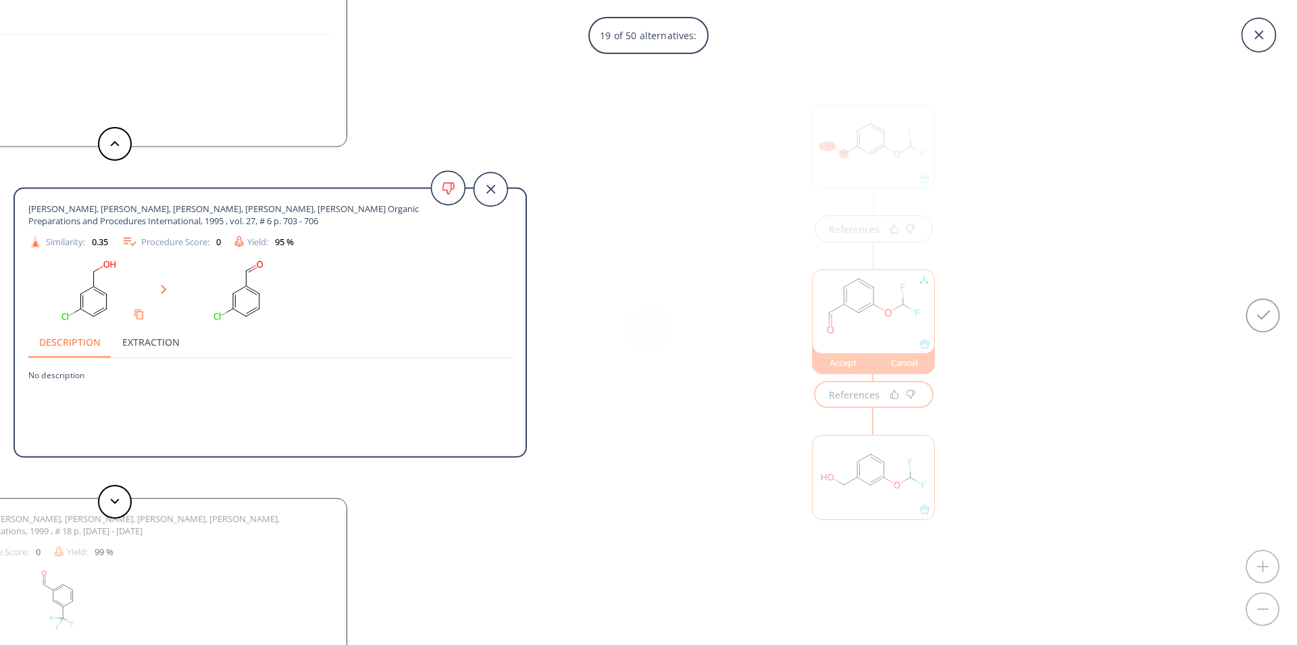
click at [871, 382] on div "19 of 50 alternatives: Medwid, Jeffrey B., Paul, Rolf, Baker, Jannie S., Brockm…" at bounding box center [648, 322] width 1297 height 645
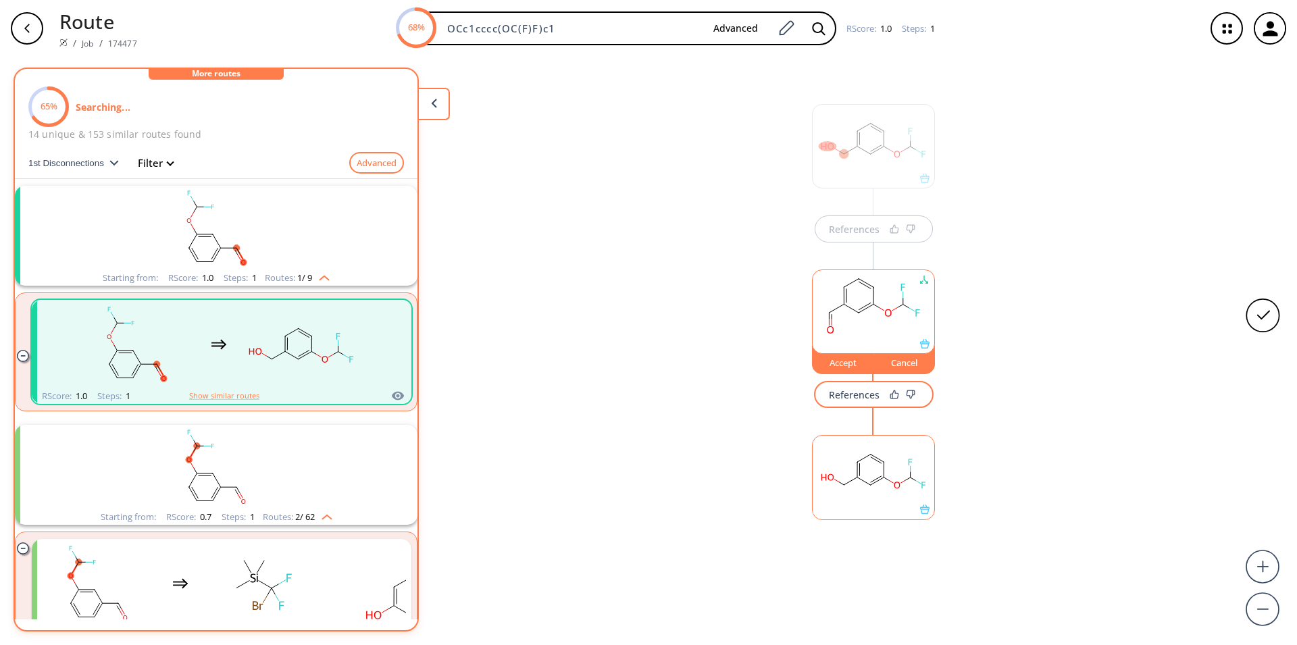
click at [876, 485] on rect at bounding box center [873, 470] width 122 height 69
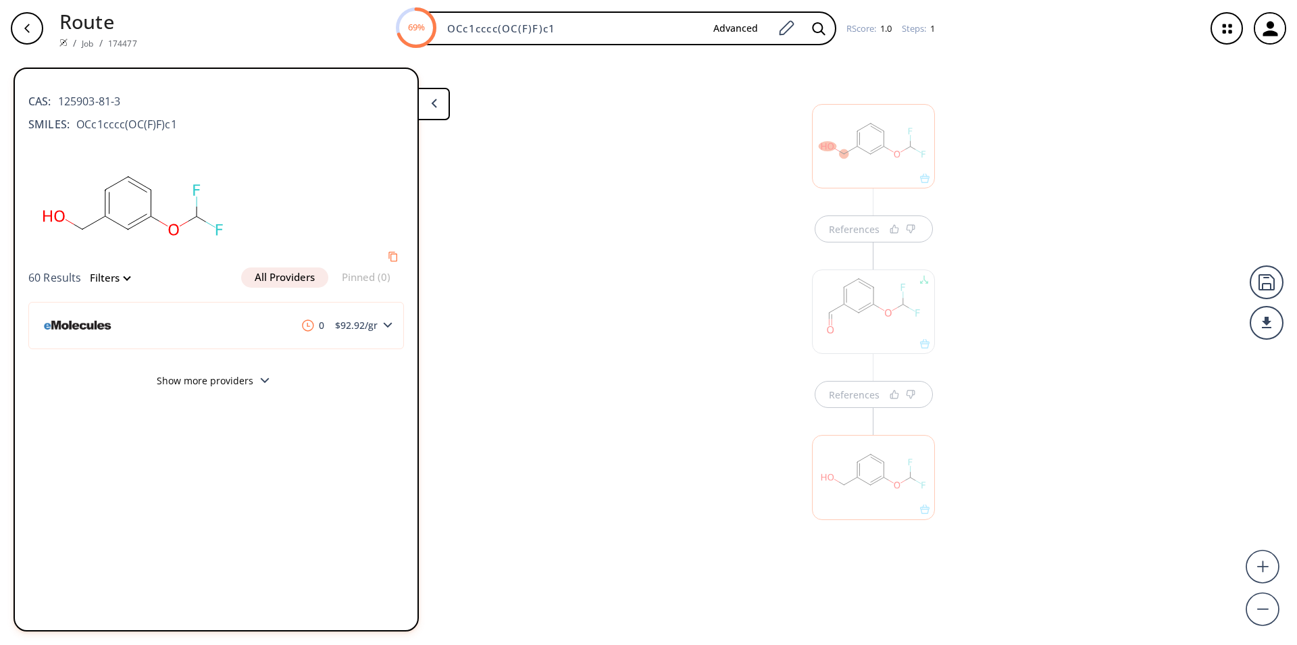
click at [900, 498] on div at bounding box center [873, 477] width 123 height 84
click at [886, 482] on div at bounding box center [873, 477] width 123 height 84
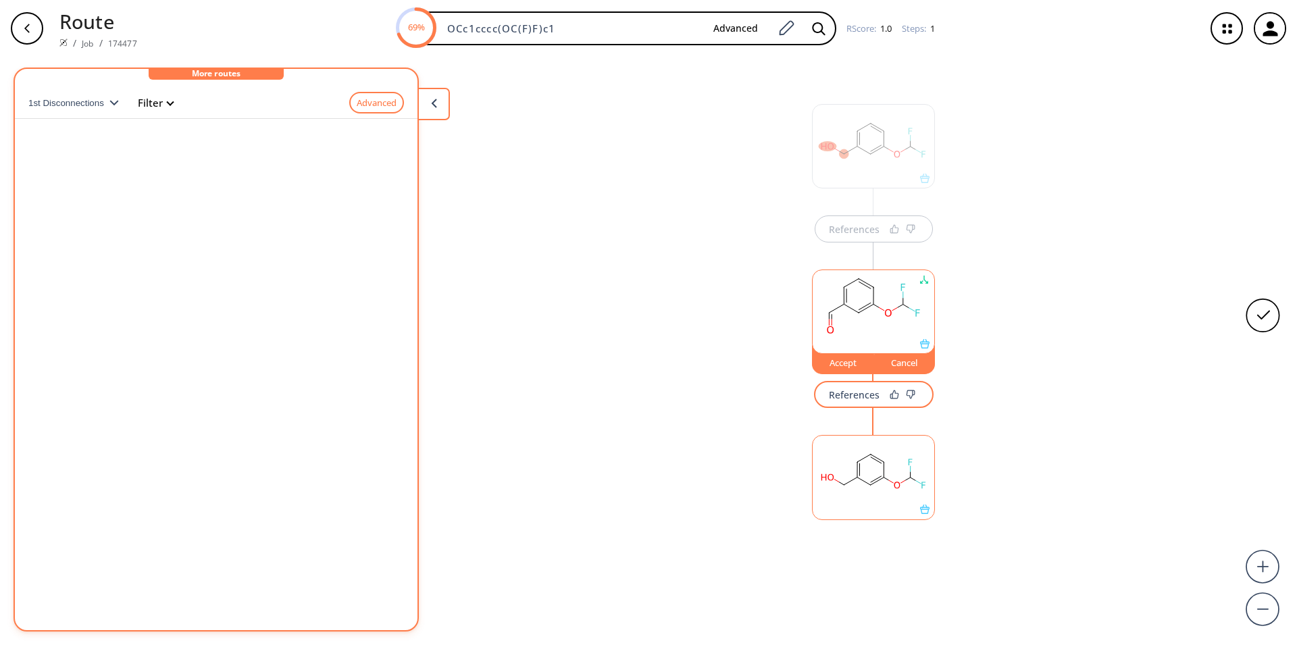
click at [846, 367] on div "Accept" at bounding box center [842, 363] width 61 height 8
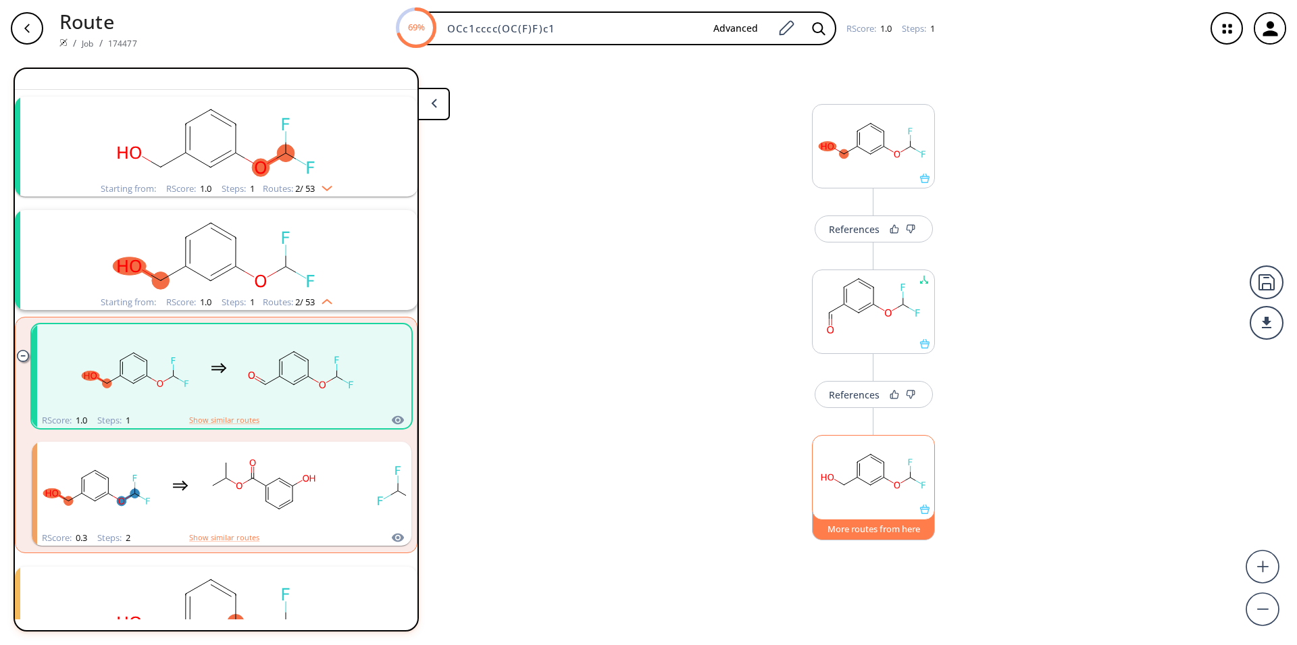
click at [885, 531] on button "More routes from here" at bounding box center [873, 525] width 123 height 29
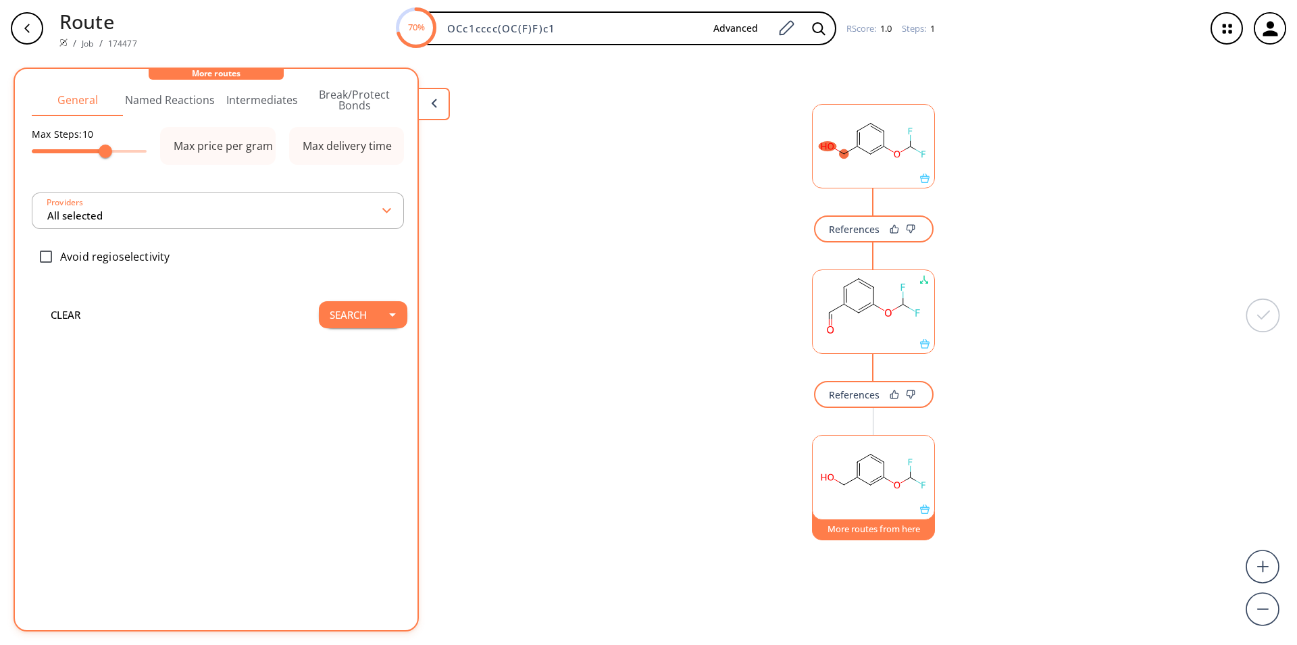
scroll to position [0, 0]
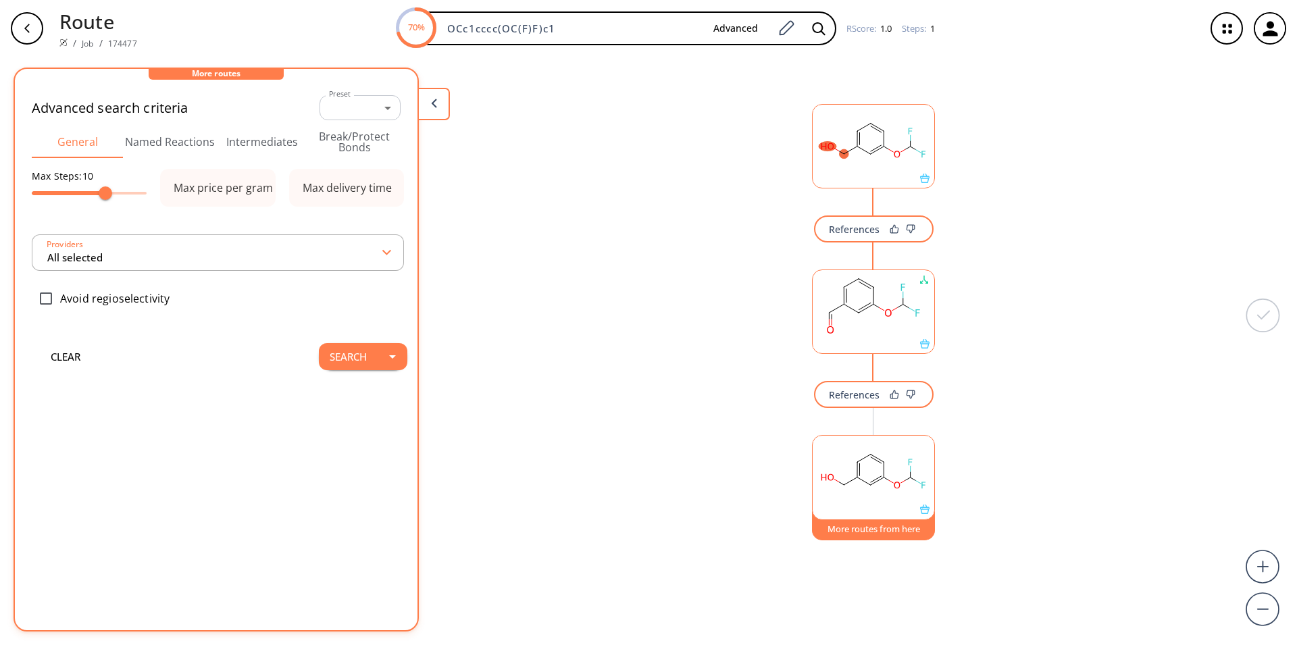
type input "All selected"
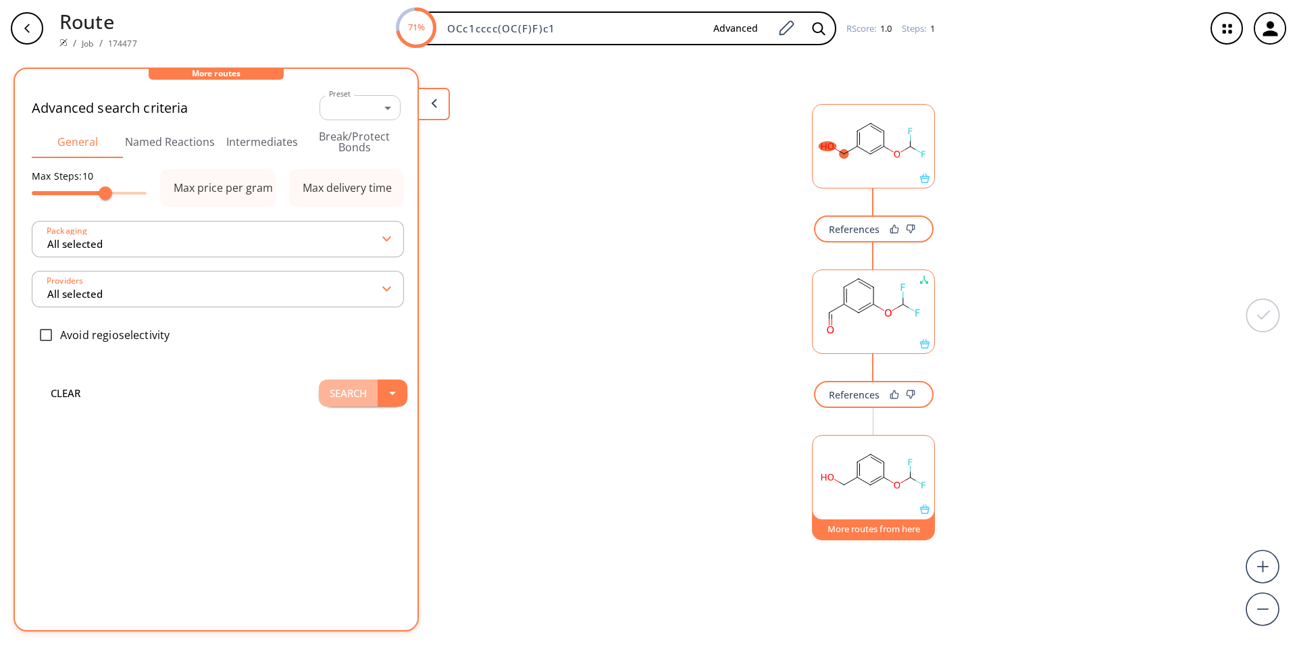
click at [355, 392] on button "Search" at bounding box center [348, 393] width 59 height 27
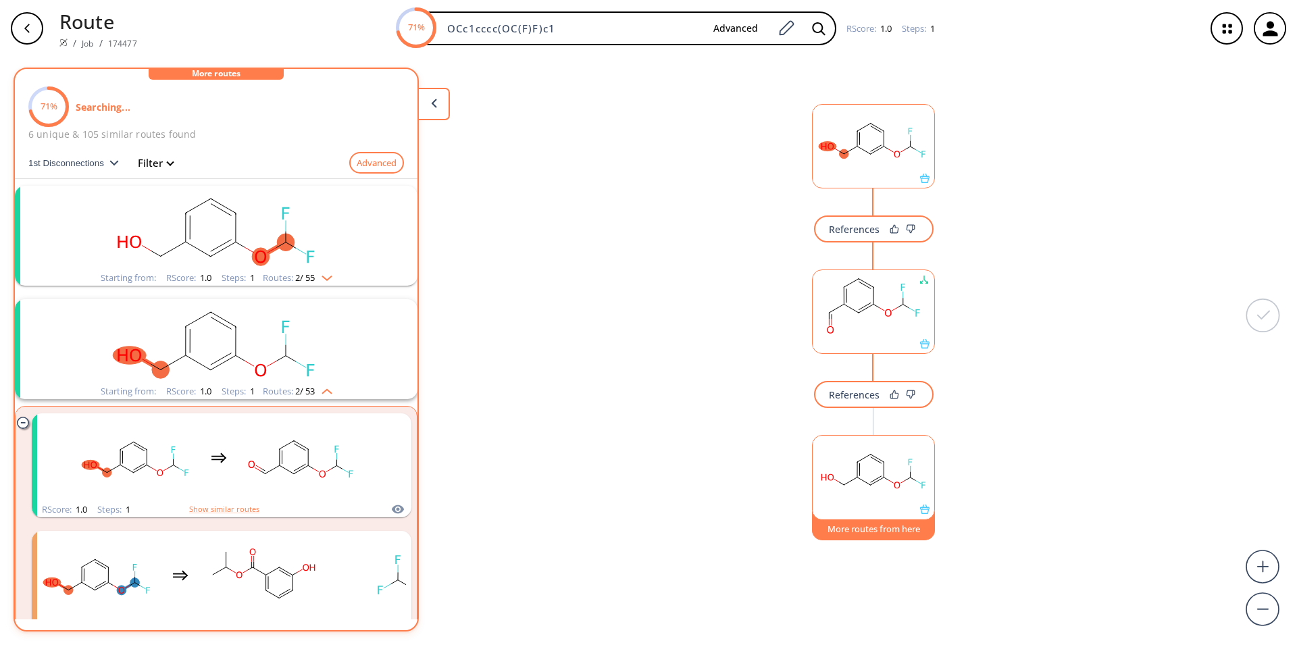
click at [873, 527] on button "More routes from here" at bounding box center [873, 525] width 123 height 29
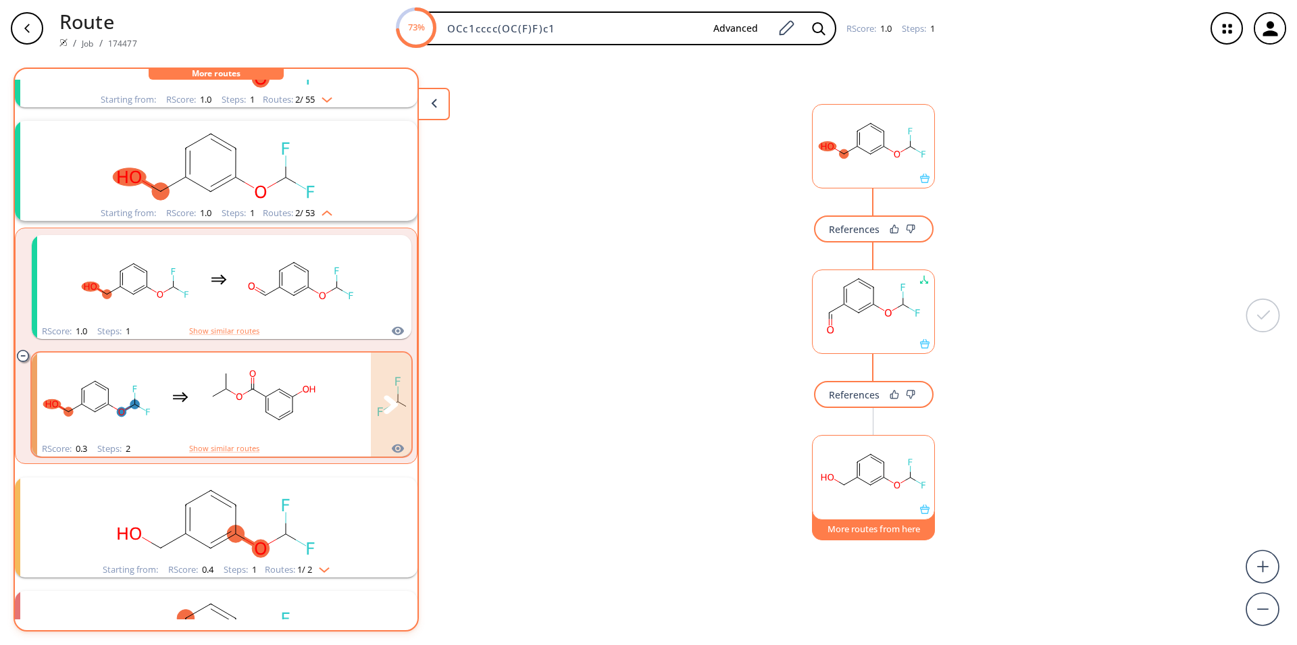
click at [240, 408] on rect "clusters" at bounding box center [263, 397] width 122 height 84
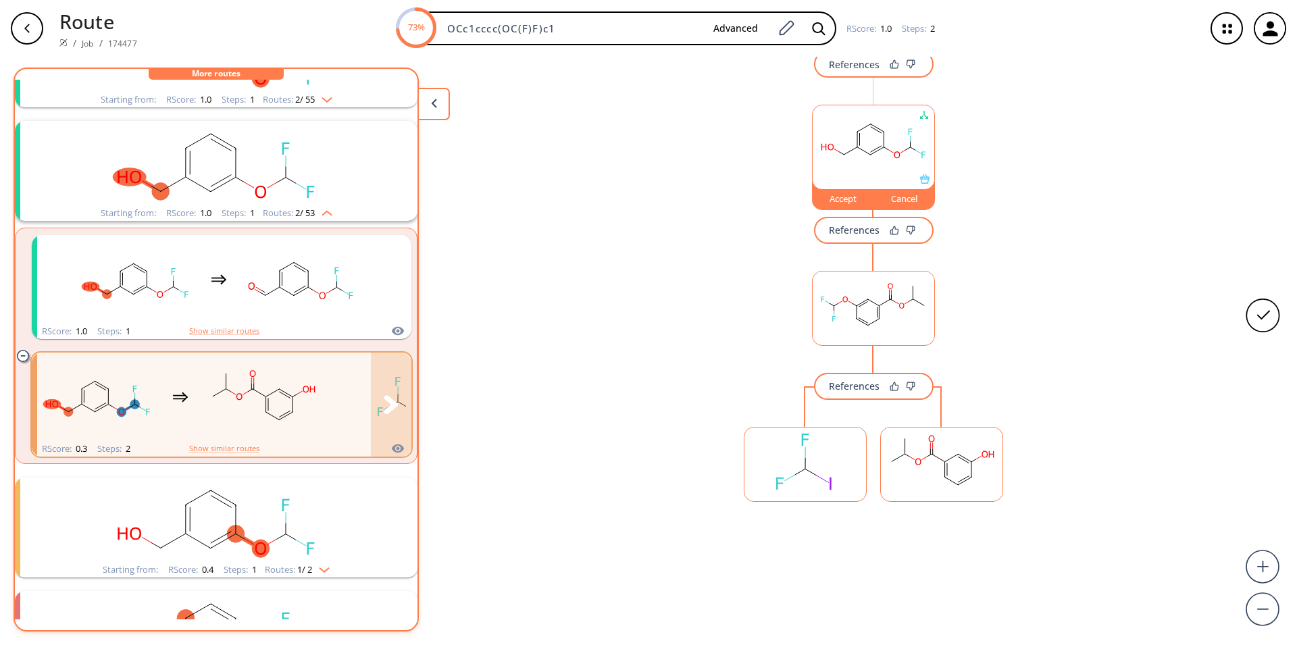
scroll to position [333, 0]
click at [925, 494] on div at bounding box center [942, 498] width 122 height 9
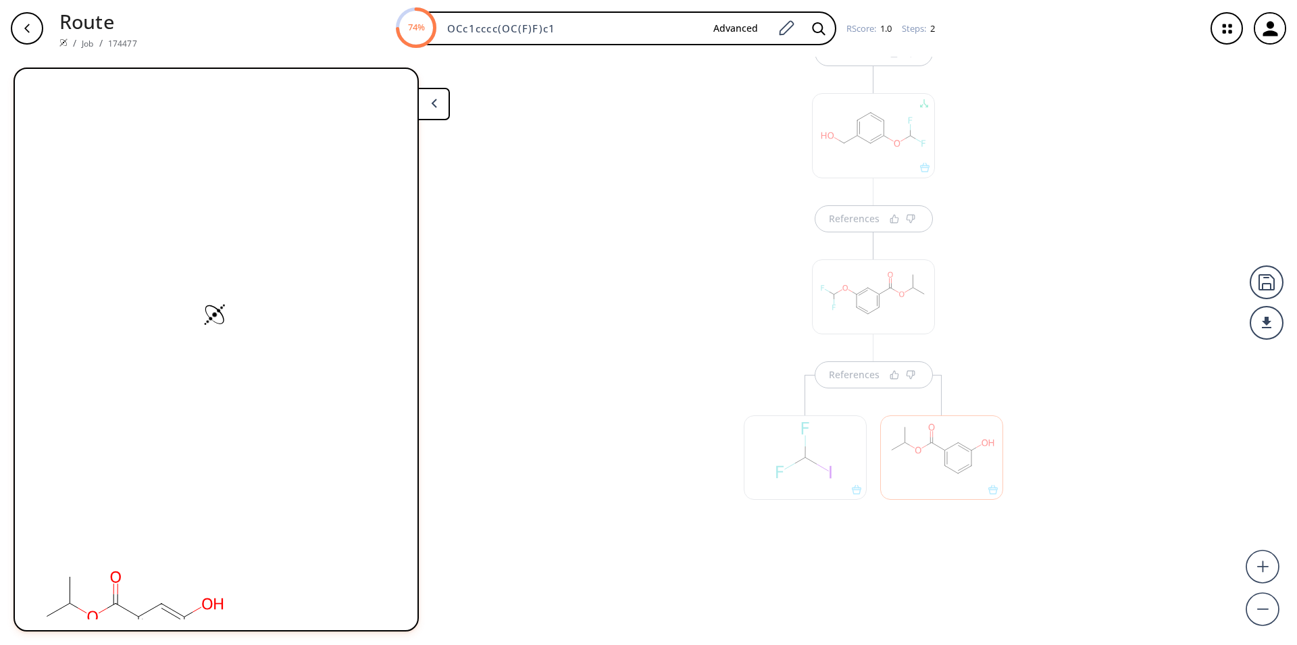
scroll to position [342, 0]
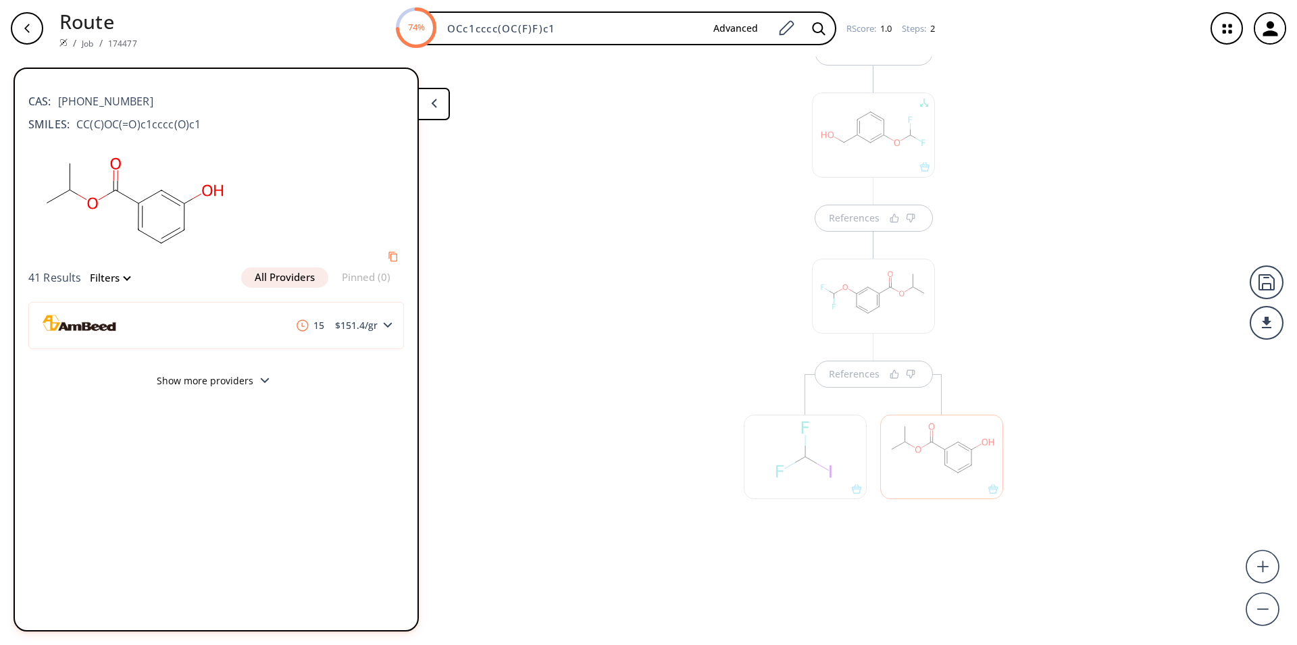
click at [879, 384] on div at bounding box center [941, 450] width 136 height 152
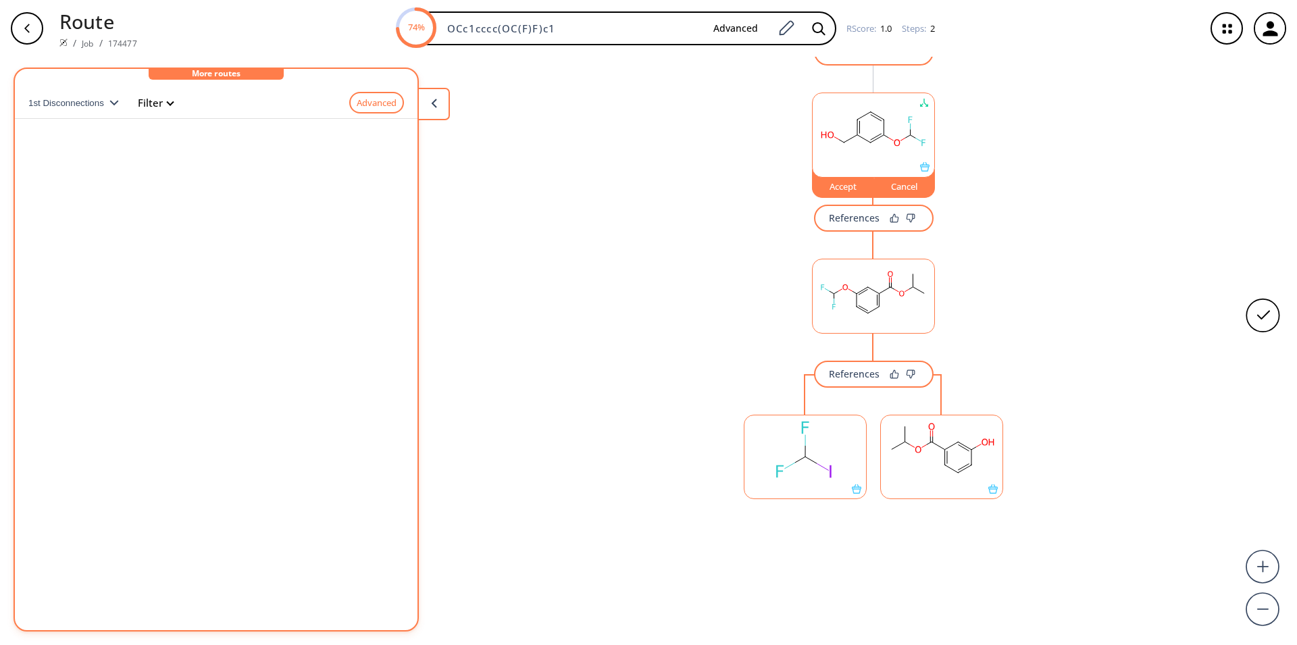
click at [866, 377] on div "References" at bounding box center [854, 373] width 51 height 9
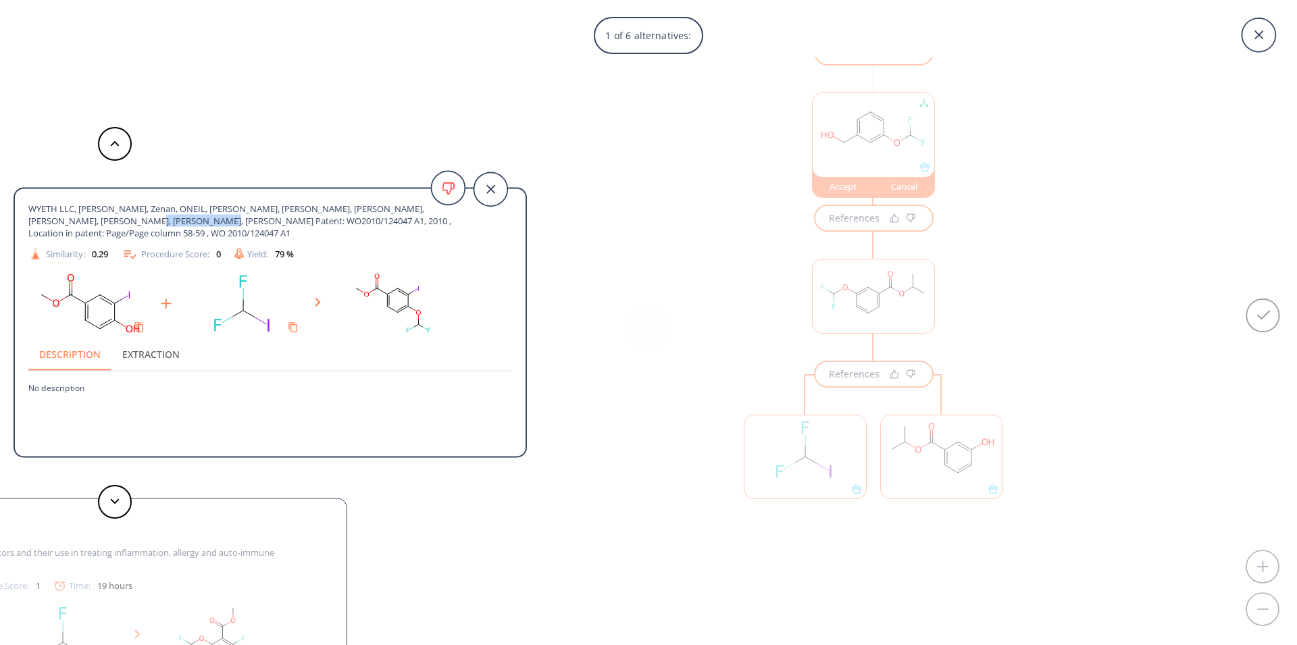
drag, startPoint x: 140, startPoint y: 222, endPoint x: 59, endPoint y: 217, distance: 81.8
click at [59, 217] on span "WYETH LLC, LI, David, Zenan, ONEIL, Steven, Victor, SPRINGER, Dane, Mark, ZEGAR…" at bounding box center [245, 221] width 435 height 37
copy span "WO2010/124047 A1"
click at [115, 502] on icon at bounding box center [114, 501] width 9 height 6
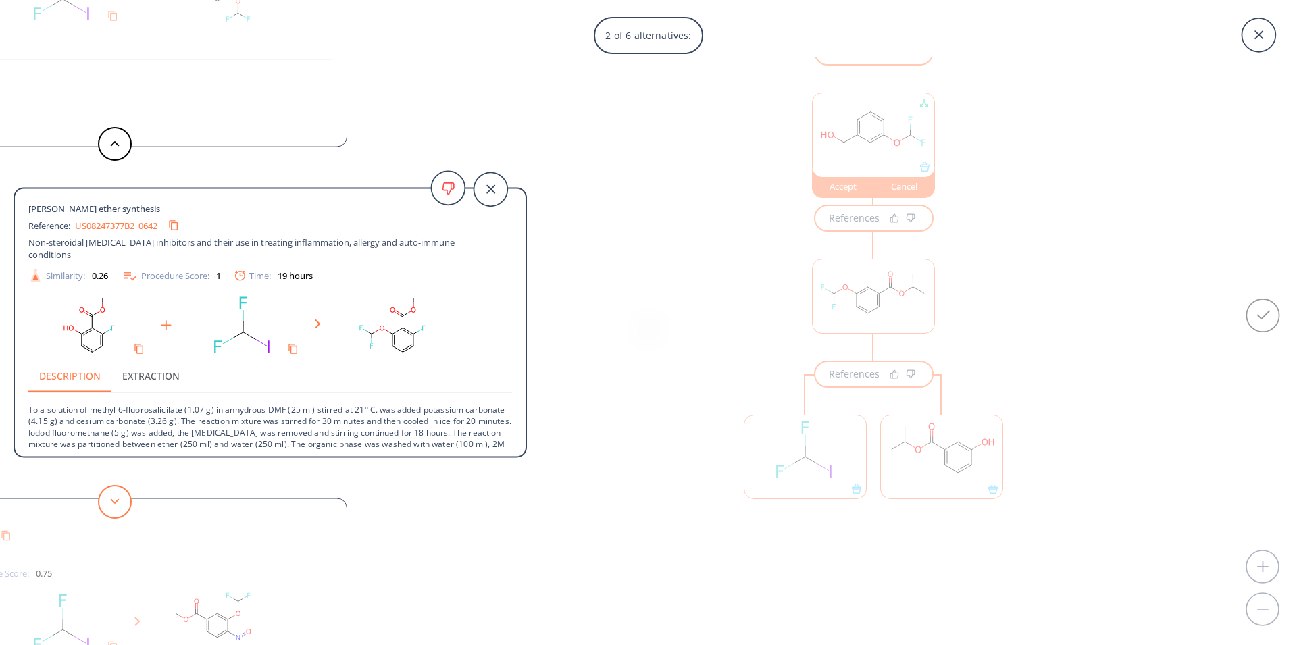
click at [118, 507] on button at bounding box center [115, 502] width 34 height 34
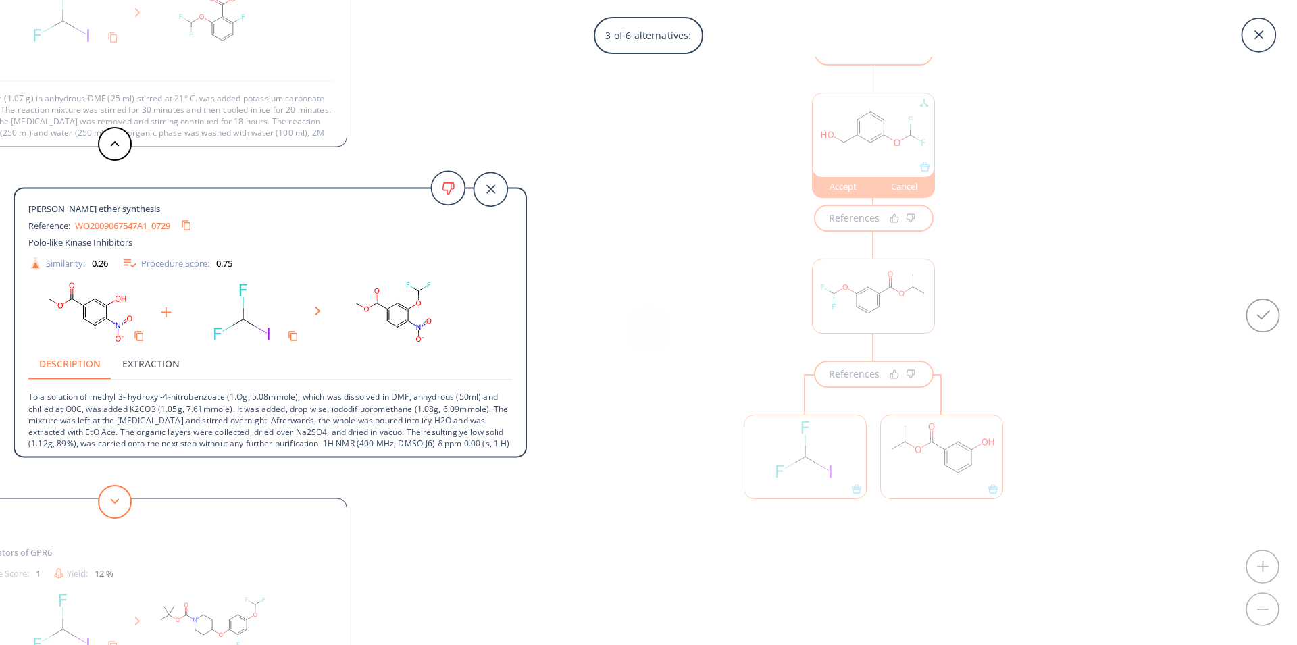
click at [118, 507] on button at bounding box center [115, 502] width 34 height 34
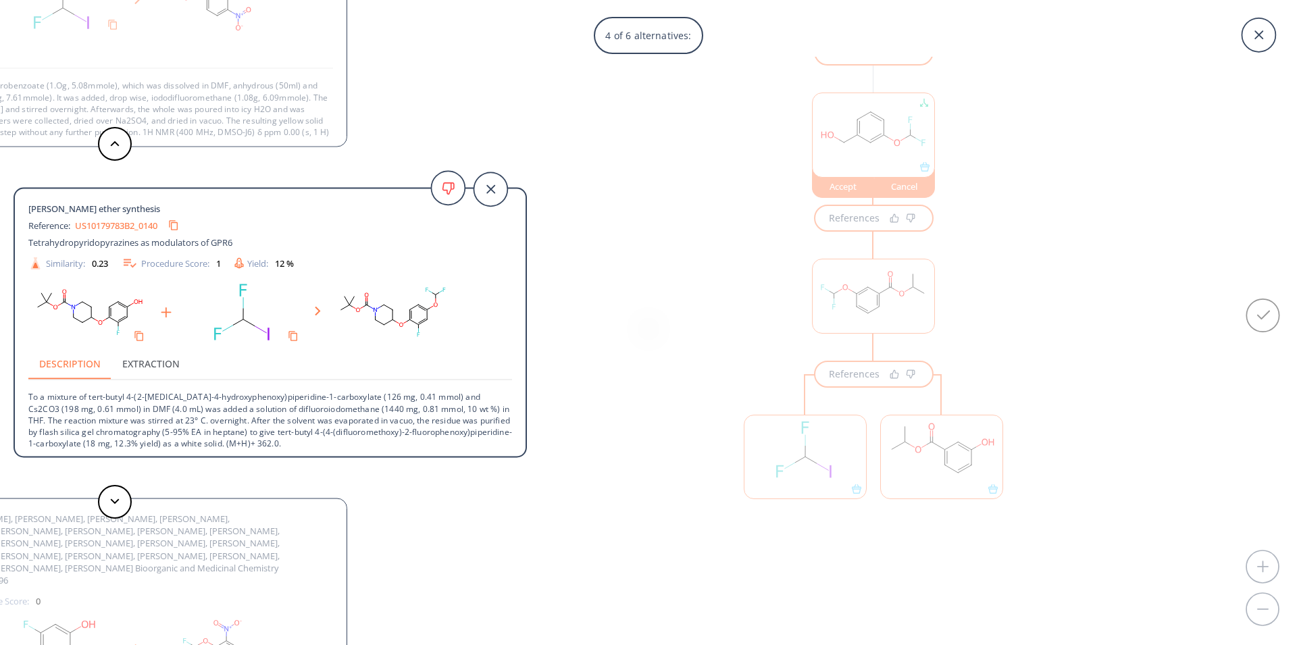
click at [870, 222] on div "4 of 6 alternatives: WYETH LLC, LI, David, Zenan, ONEIL, Steven, Victor, SPRING…" at bounding box center [648, 322] width 1297 height 645
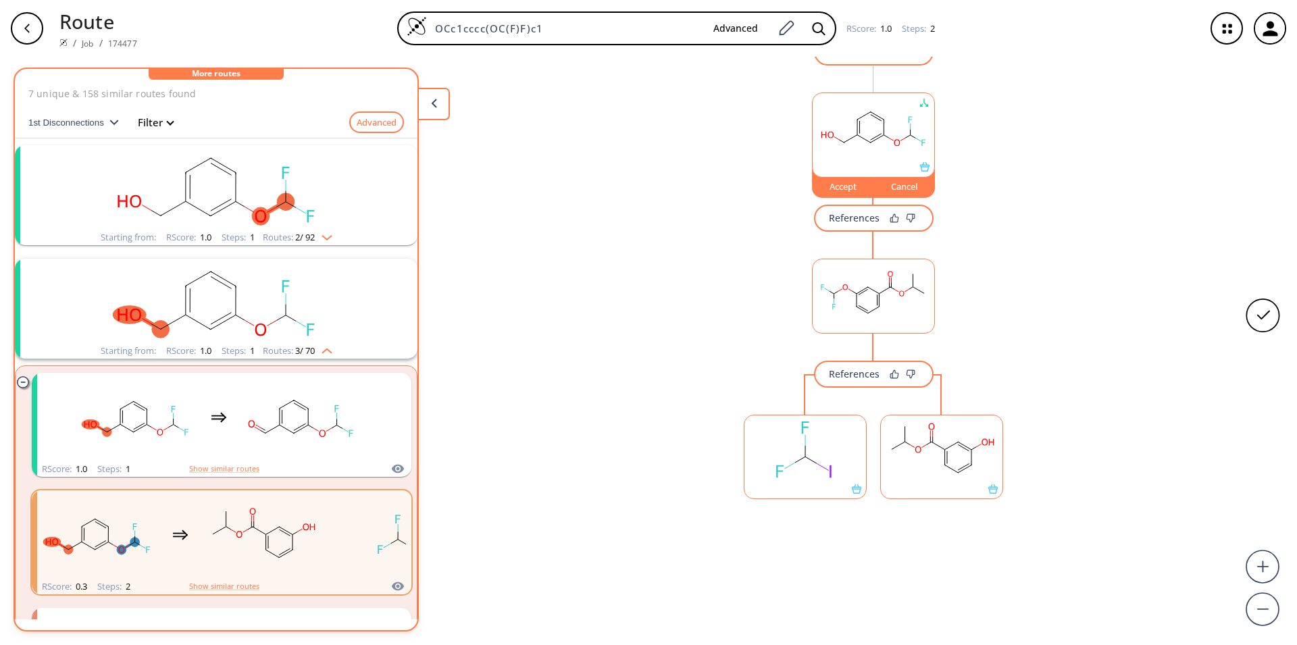
click at [208, 314] on rect "clusters" at bounding box center [216, 301] width 351 height 84
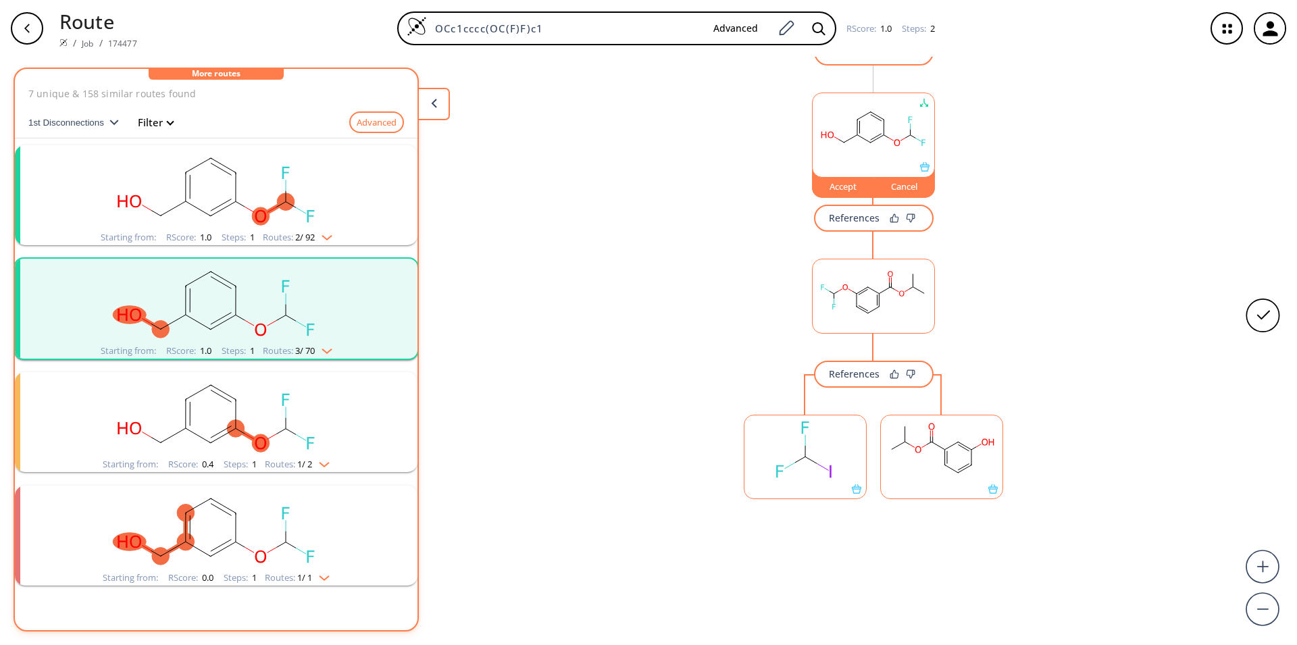
click at [208, 314] on rect "clusters" at bounding box center [216, 301] width 351 height 84
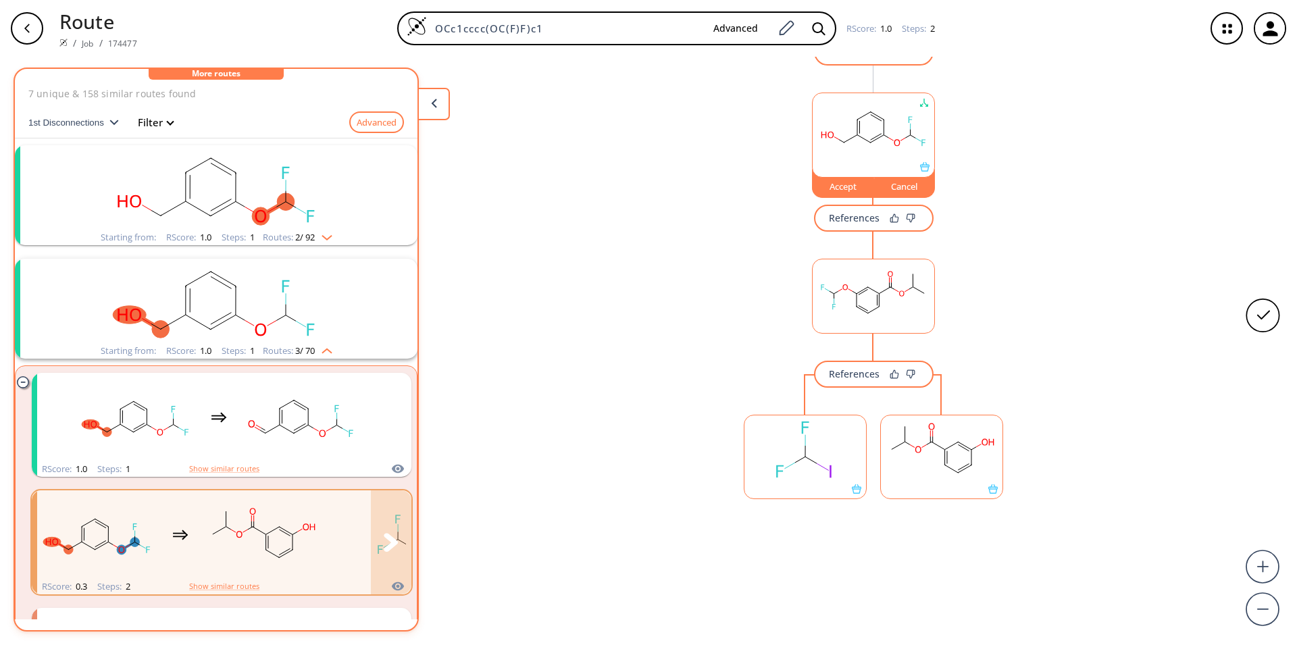
click at [224, 531] on rect "clusters" at bounding box center [263, 534] width 122 height 84
click at [220, 531] on rect "clusters" at bounding box center [263, 534] width 122 height 84
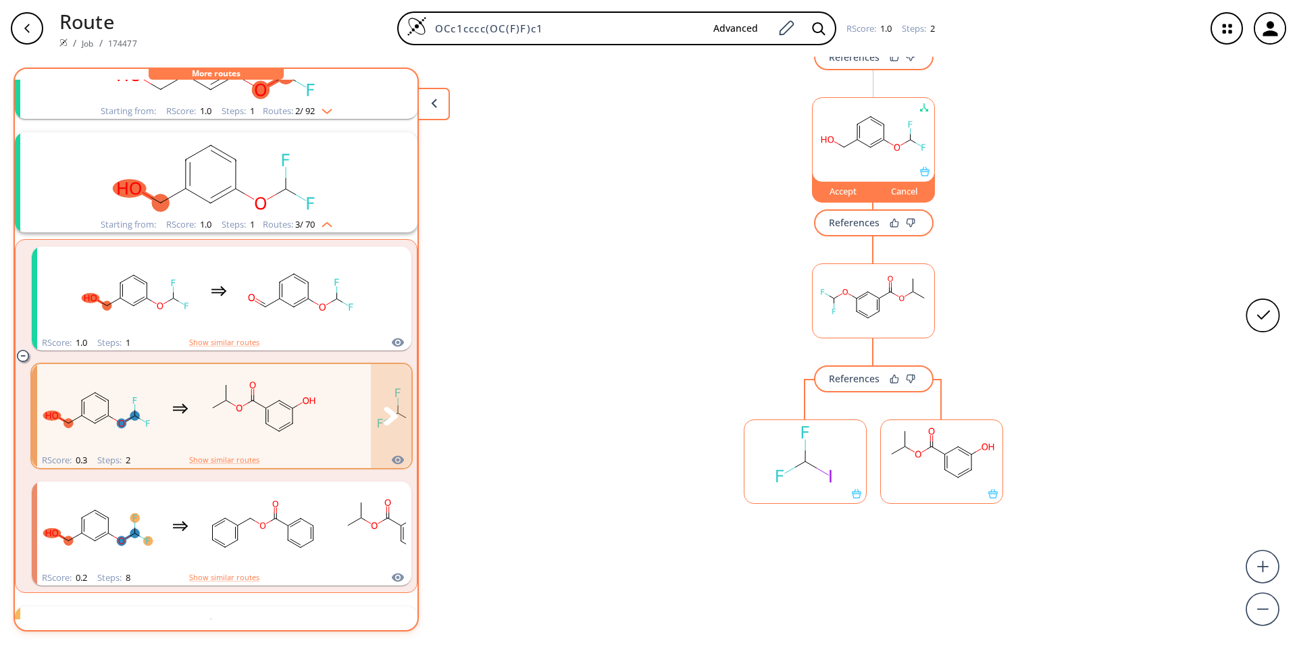
scroll to position [178, 0]
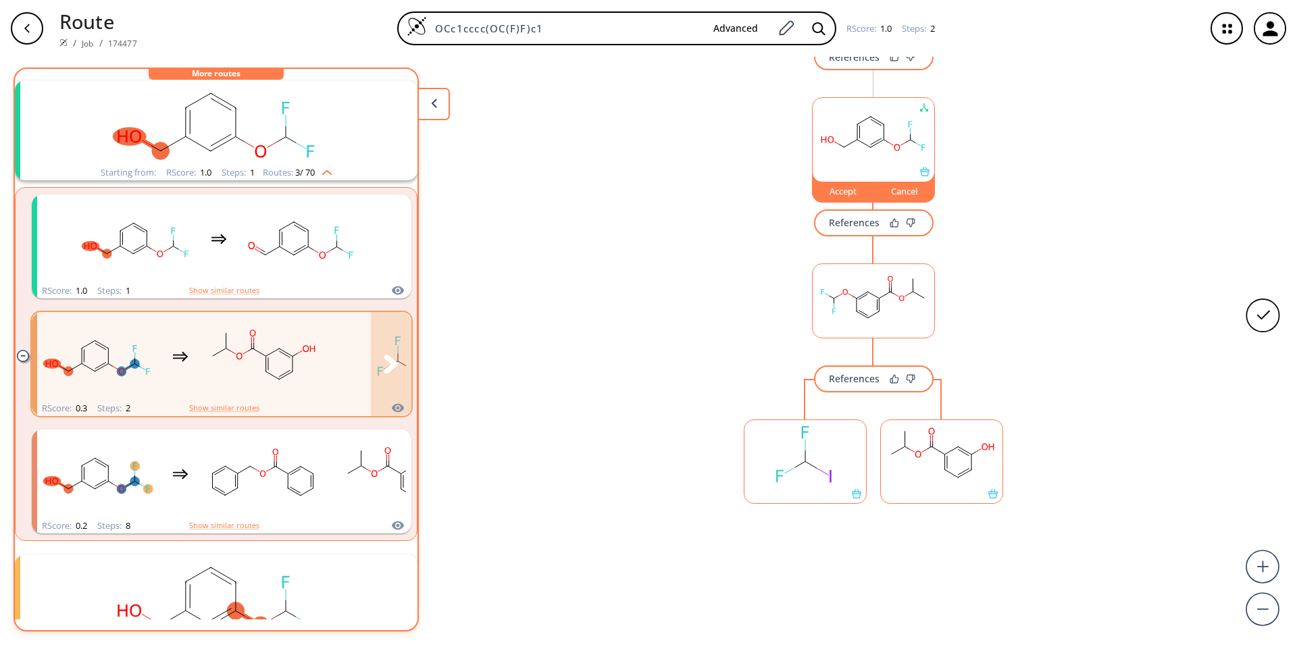
drag, startPoint x: 234, startPoint y: 367, endPoint x: 259, endPoint y: 366, distance: 25.0
click at [236, 367] on rect "clusters" at bounding box center [263, 356] width 122 height 84
click at [862, 210] on button "References" at bounding box center [874, 222] width 120 height 27
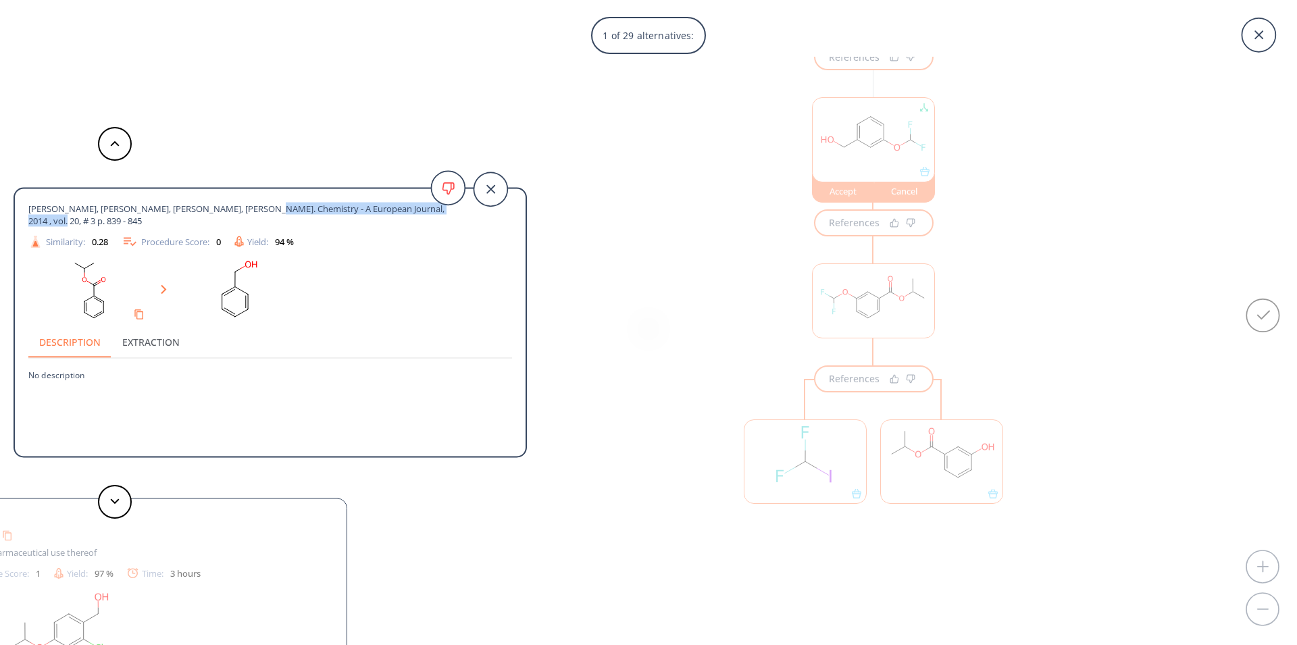
drag, startPoint x: 363, startPoint y: 213, endPoint x: 482, endPoint y: 209, distance: 119.0
click at [482, 209] on div "Revunova, Kseniya, Nikonov, Georgii I. Chemistry - A European Journal, 2014 , v…" at bounding box center [270, 226] width 484 height 47
click at [122, 498] on button at bounding box center [115, 502] width 34 height 34
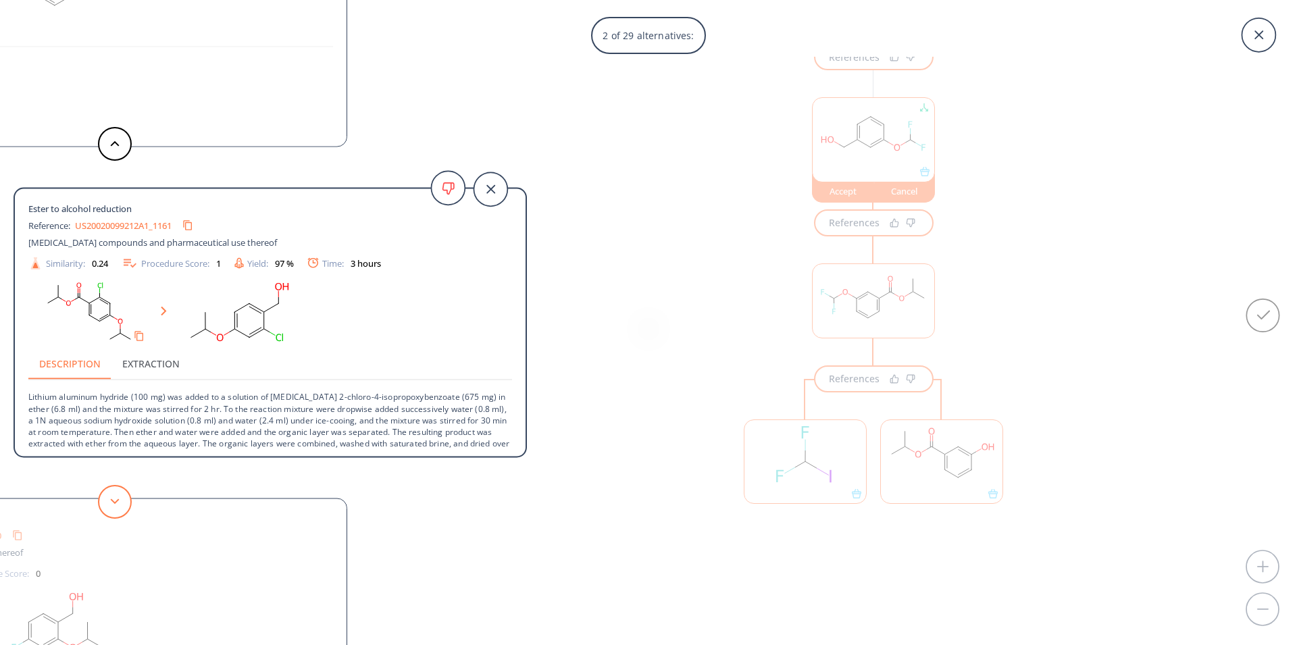
click at [120, 507] on button at bounding box center [115, 502] width 34 height 34
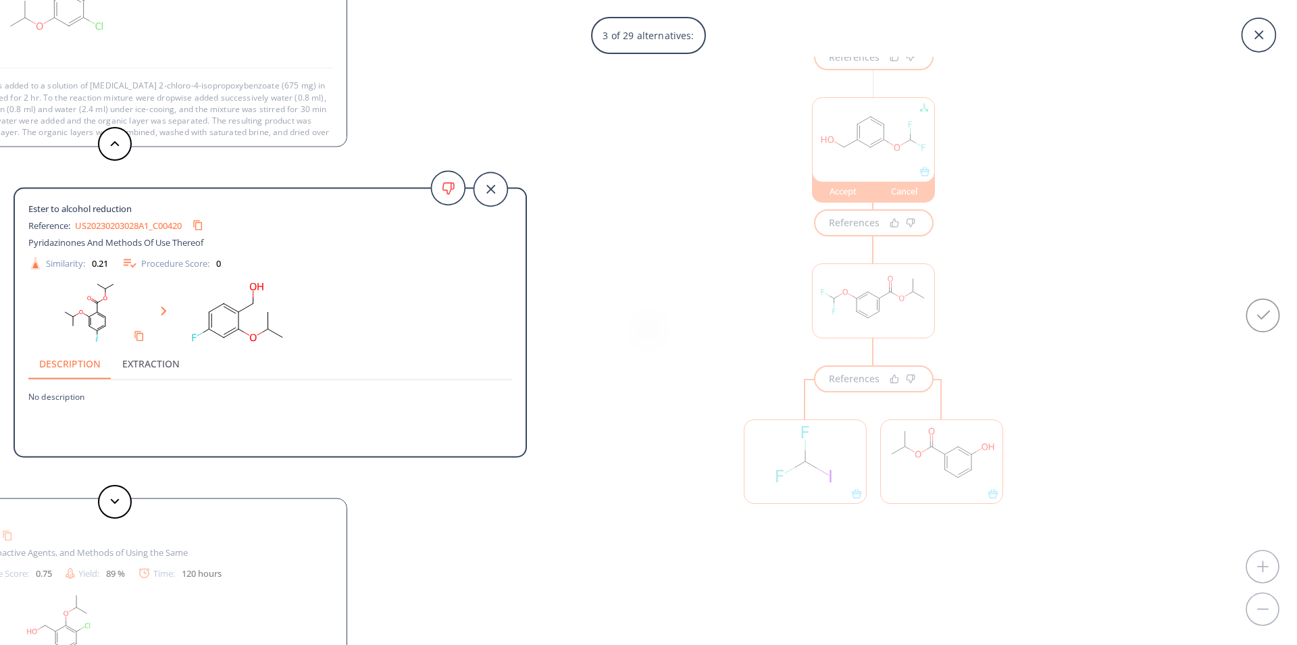
click at [131, 228] on link "US20230203028A1_C00420" at bounding box center [128, 225] width 107 height 9
click at [113, 510] on button at bounding box center [115, 502] width 34 height 34
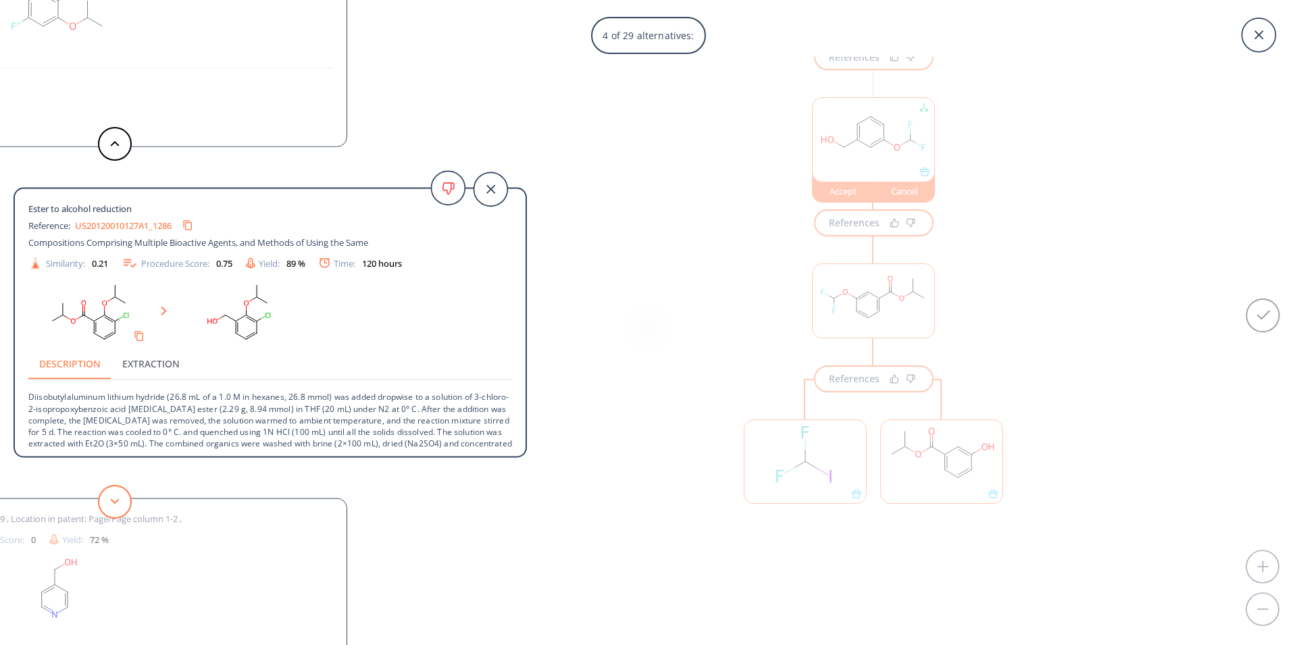
click at [108, 496] on button at bounding box center [115, 502] width 34 height 34
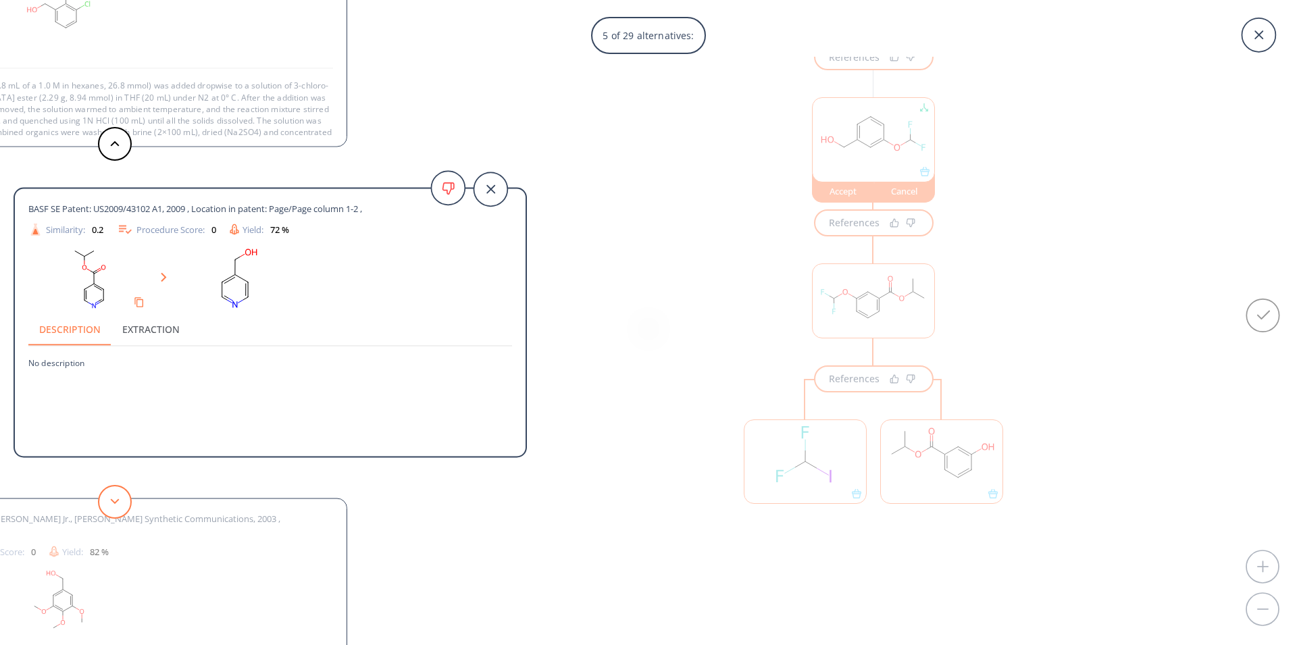
click at [116, 509] on button at bounding box center [115, 502] width 34 height 34
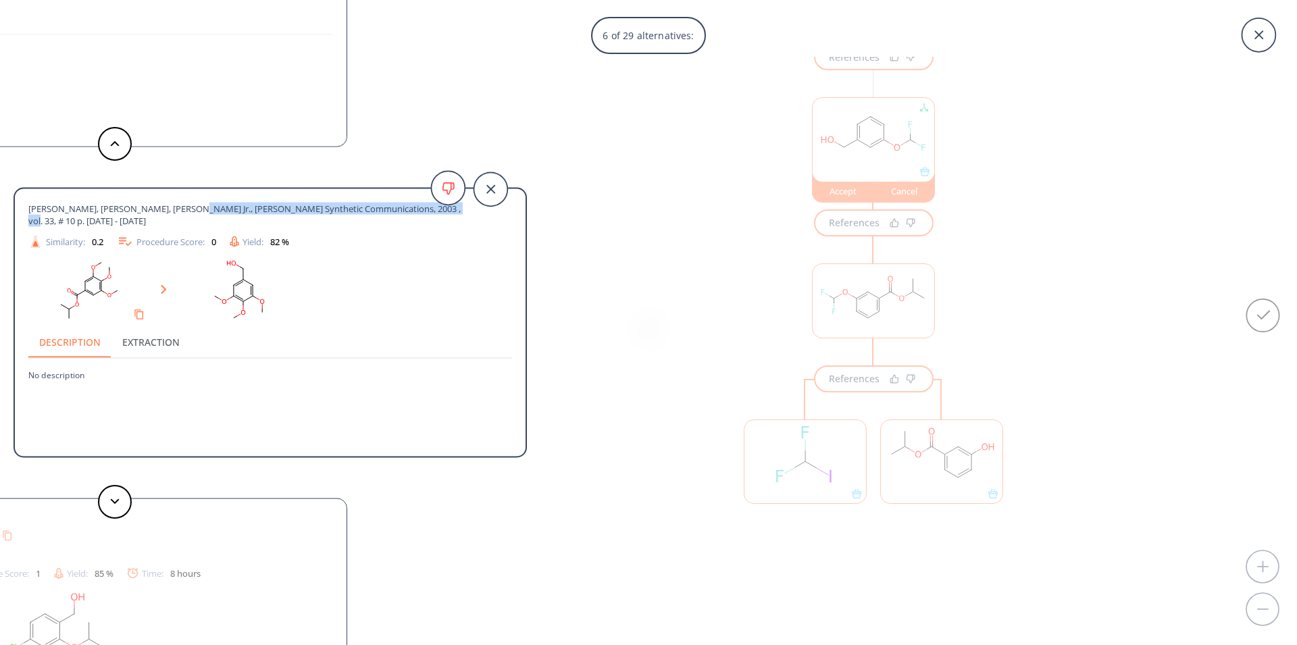
drag, startPoint x: 172, startPoint y: 205, endPoint x: 477, endPoint y: 209, distance: 305.3
click at [477, 209] on div "Zhu, Hua-Jie, Pittman Jr., Charles U. Synthetic Communications, 2003 , vol. 33,…" at bounding box center [270, 226] width 484 height 47
copy span "Synthetic Communications, 2003 , vol. 33, # 10 p. 1733 - 1750"
click at [109, 514] on button at bounding box center [115, 502] width 34 height 34
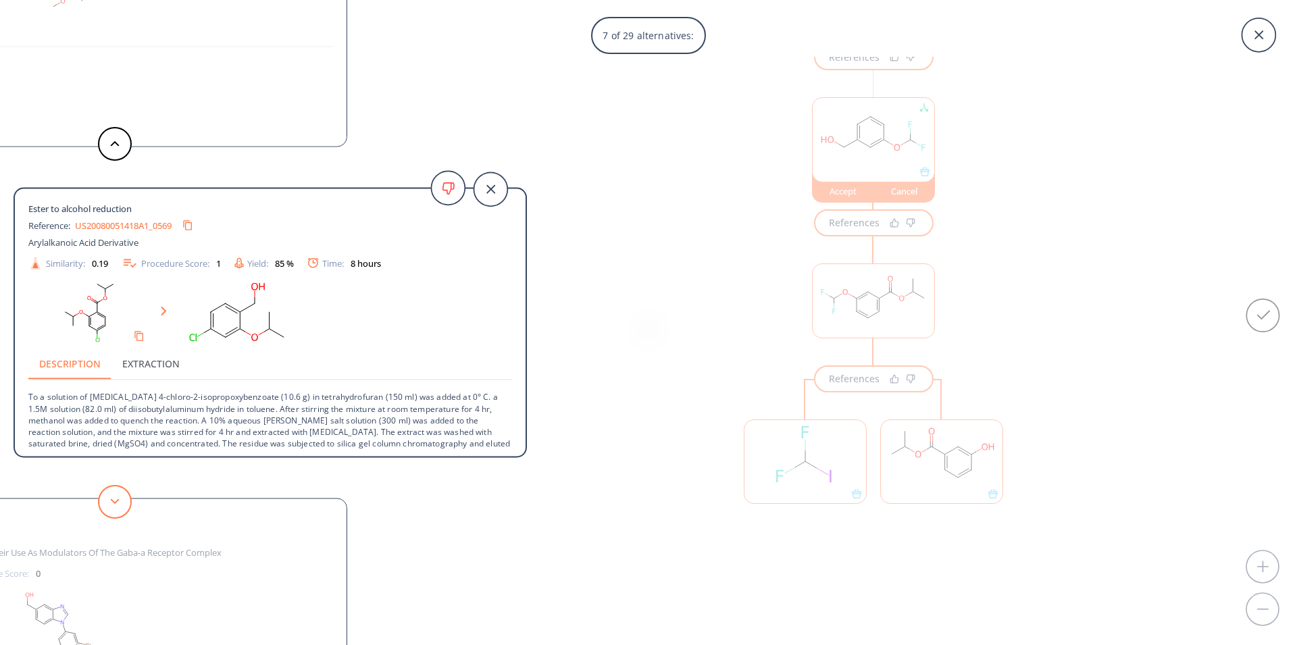
click at [115, 499] on icon at bounding box center [114, 501] width 9 height 6
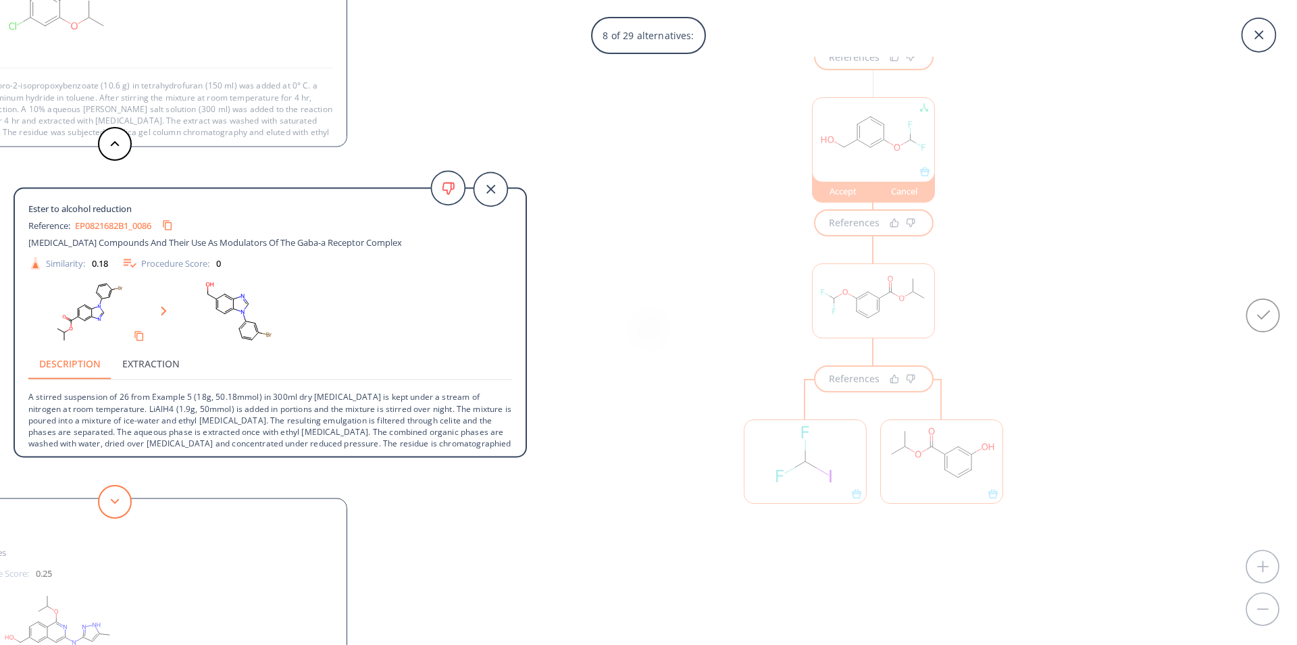
click at [112, 507] on button at bounding box center [115, 502] width 34 height 34
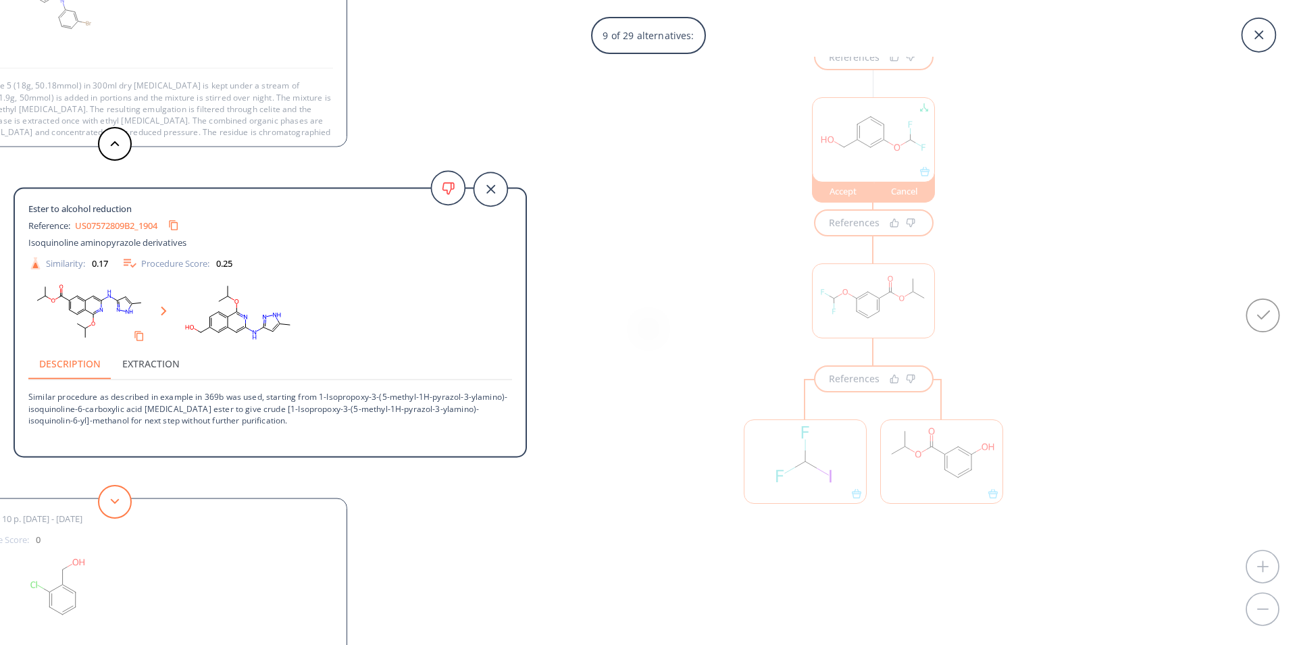
click at [113, 506] on button at bounding box center [115, 502] width 34 height 34
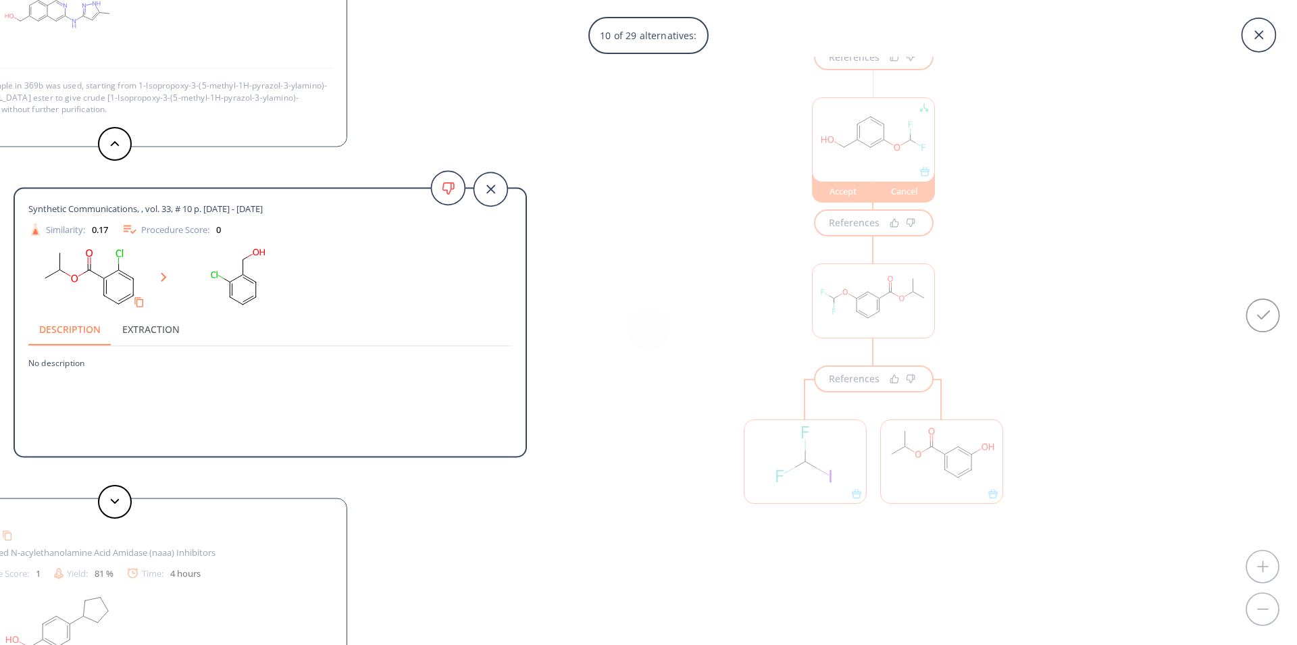
drag, startPoint x: 269, startPoint y: 211, endPoint x: 26, endPoint y: 207, distance: 242.5
click at [26, 207] on div "Synthetic Communications, , vol. 33, # 10 p. 1733 - 1750 Similarity: 0.17 Proce…" at bounding box center [270, 325] width 511 height 250
click at [29, 213] on span "Synthetic Communications, , vol. 33, # 10 p. 1733 - 1750" at bounding box center [145, 209] width 234 height 12
drag, startPoint x: 263, startPoint y: 209, endPoint x: 30, endPoint y: 216, distance: 232.4
click at [30, 216] on div "Synthetic Communications, , vol. 33, # 10 p. 1733 - 1750 Similarity: 0.17 Proce…" at bounding box center [270, 220] width 484 height 35
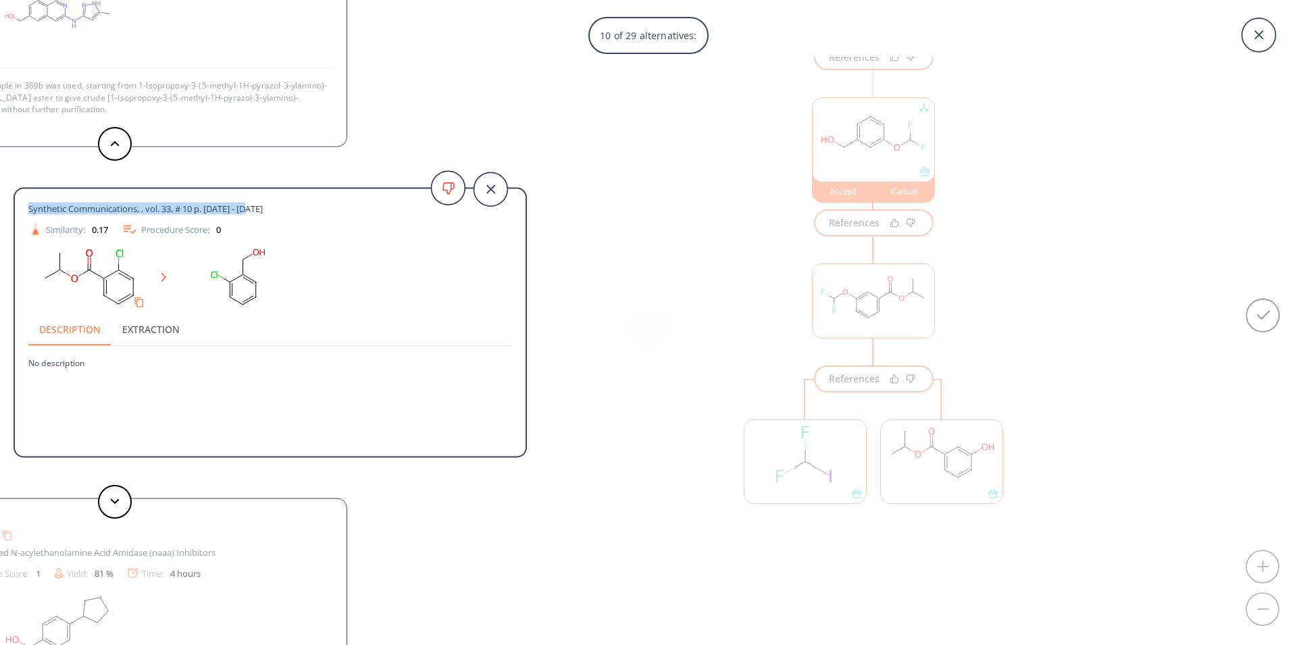
copy span "Synthetic Communications, , vol. 33, # 10 p. 1733 - 1750"
click at [120, 502] on button at bounding box center [115, 502] width 34 height 34
